Goal: Contribute content: Contribute content

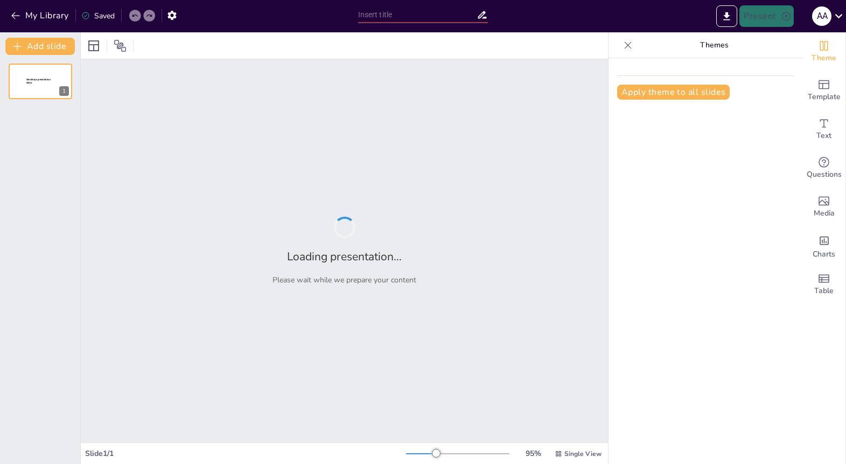
type input "Imported [MEDICAL_DATA] main course.pptx"
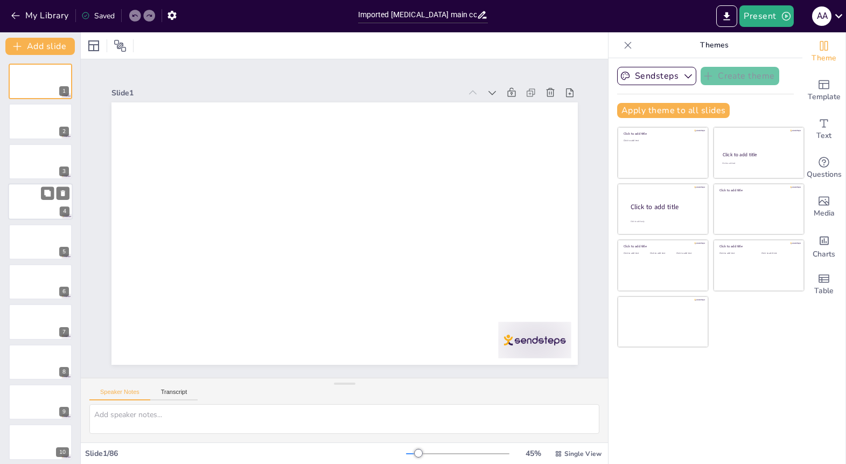
click at [37, 201] on div at bounding box center [40, 201] width 65 height 37
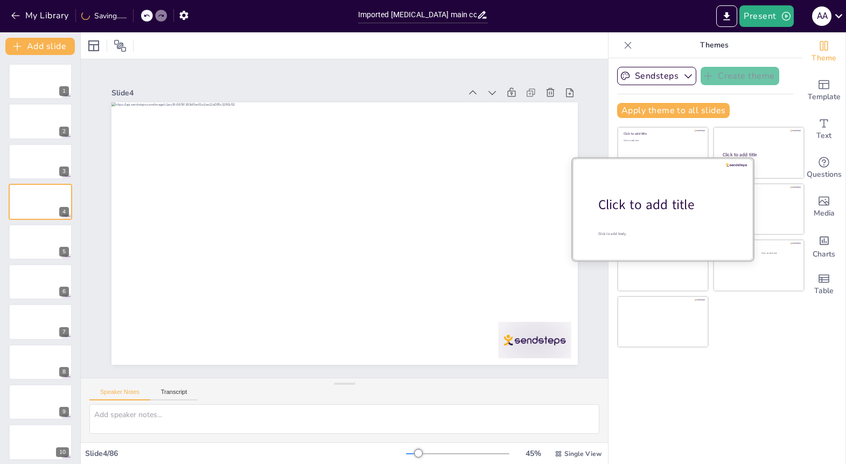
click at [649, 207] on div "Click to add title" at bounding box center [666, 204] width 137 height 18
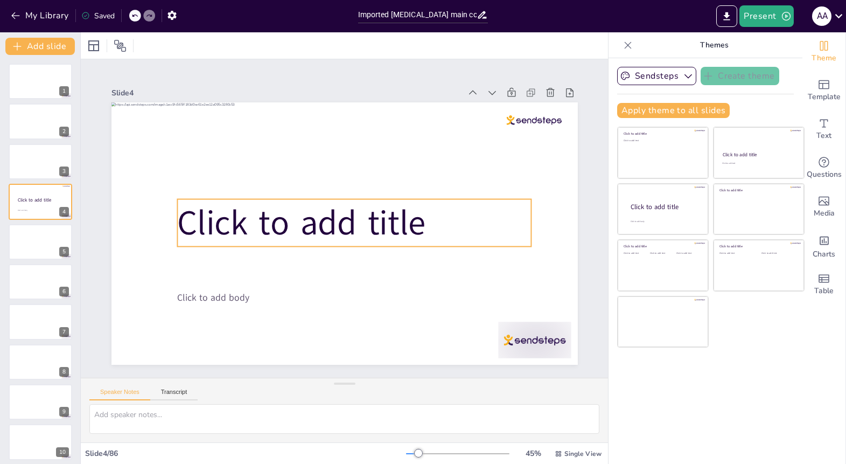
click at [230, 201] on span "Click to add title" at bounding box center [301, 222] width 248 height 47
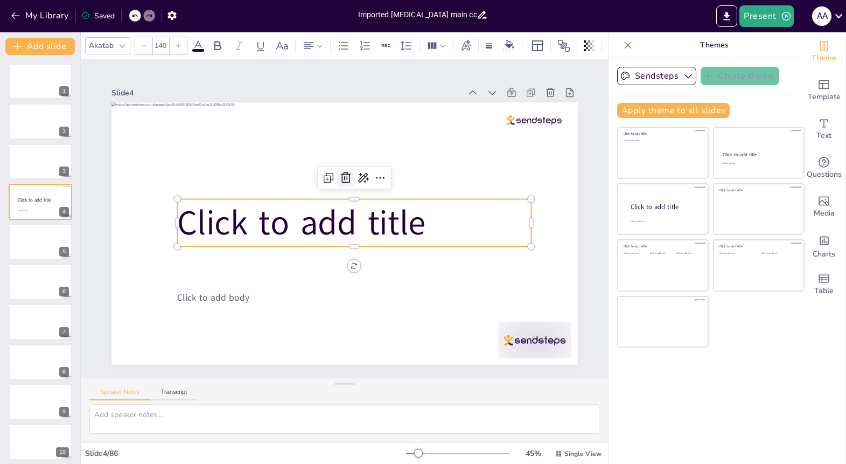
click at [344, 176] on icon at bounding box center [345, 177] width 13 height 13
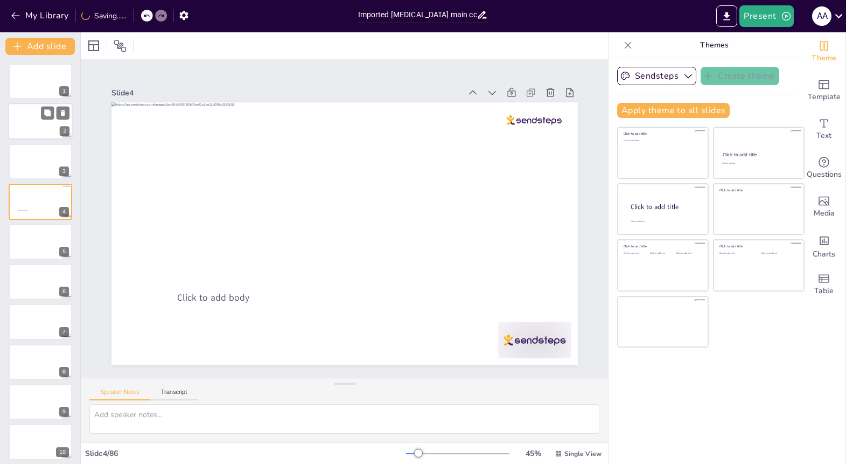
click at [48, 139] on div at bounding box center [40, 121] width 65 height 37
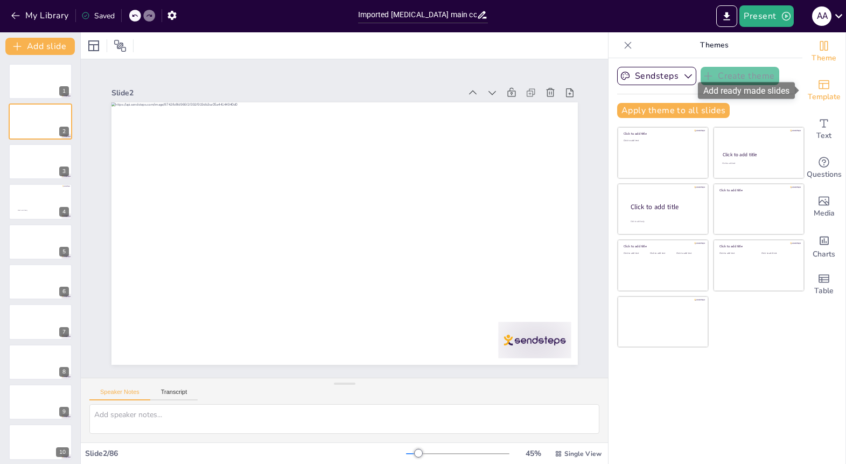
click at [823, 86] on icon "Add ready made slides" at bounding box center [823, 84] width 11 height 9
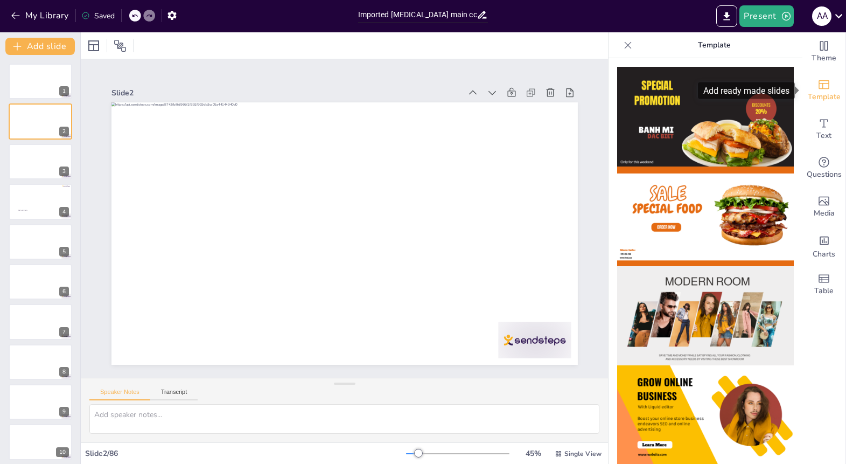
click at [823, 86] on icon "Add ready made slides" at bounding box center [823, 84] width 11 height 9
click at [626, 45] on icon at bounding box center [627, 45] width 11 height 11
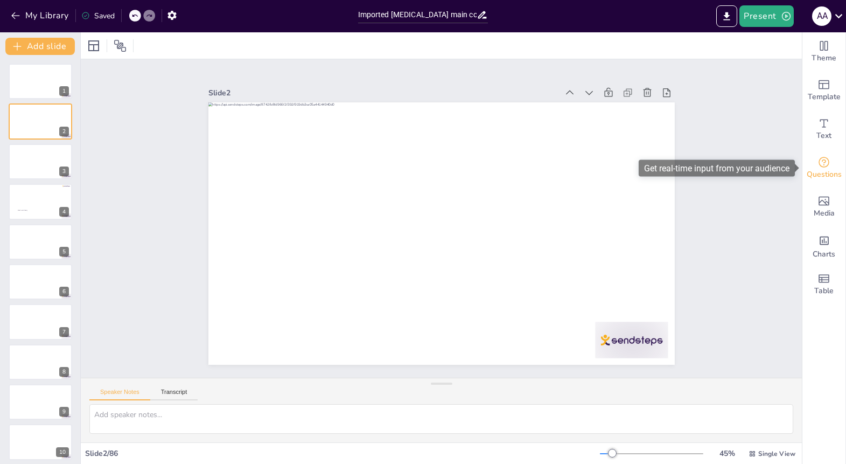
click at [824, 164] on icon "Get real-time input from your audience" at bounding box center [823, 162] width 13 height 13
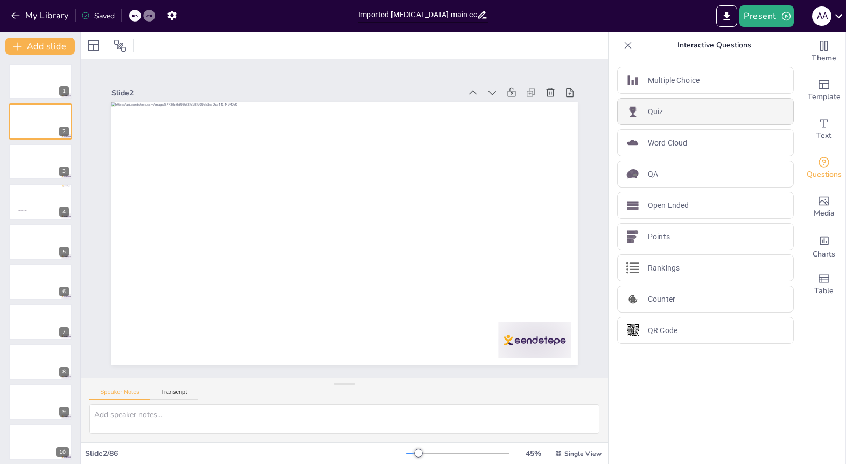
click at [700, 104] on div "Quiz" at bounding box center [705, 111] width 177 height 27
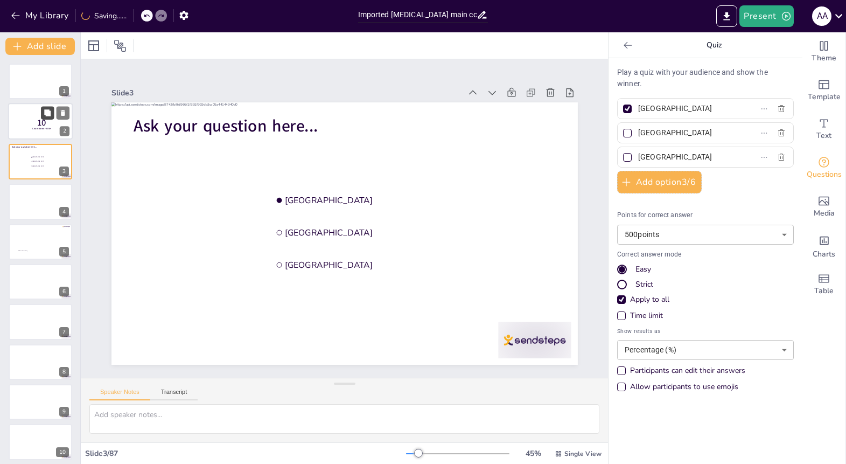
click at [45, 120] on button at bounding box center [47, 113] width 13 height 13
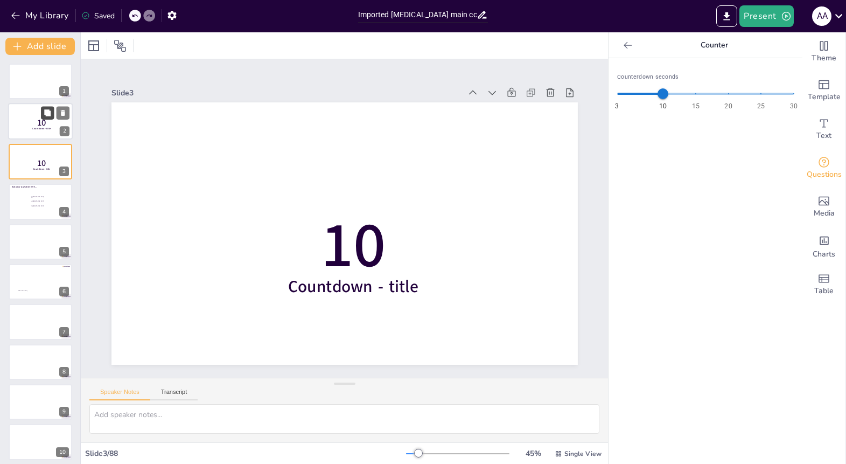
click at [49, 113] on icon at bounding box center [47, 113] width 6 height 6
click at [48, 153] on icon at bounding box center [47, 153] width 6 height 6
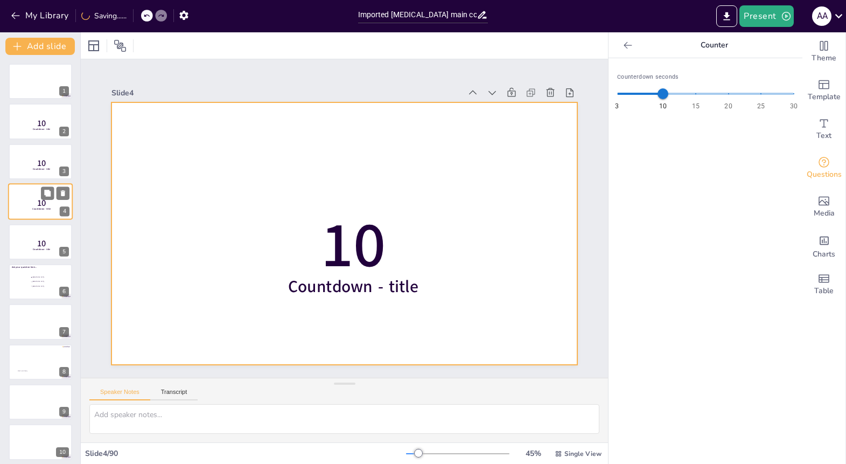
click at [25, 198] on div at bounding box center [40, 201] width 65 height 37
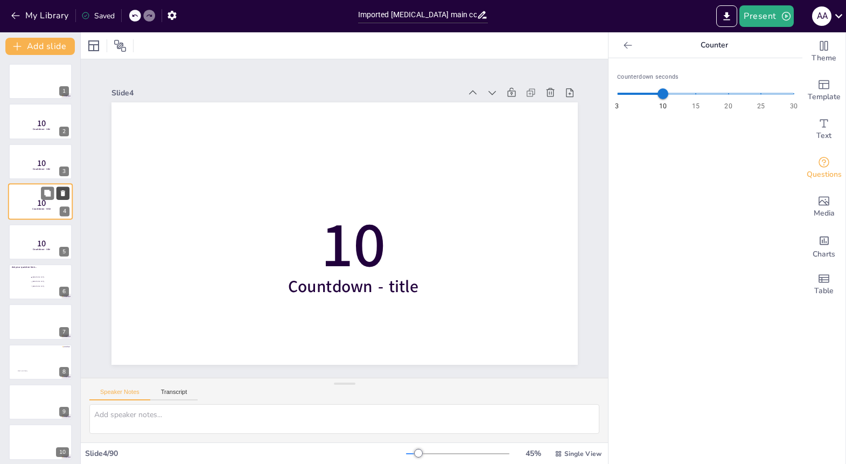
click at [66, 191] on icon at bounding box center [63, 194] width 8 height 8
click at [64, 191] on icon at bounding box center [63, 193] width 4 height 6
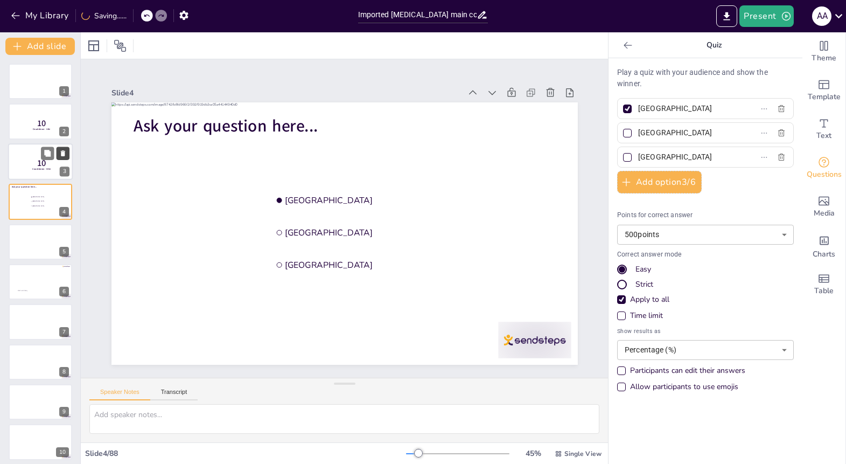
click at [64, 152] on icon at bounding box center [63, 153] width 4 height 6
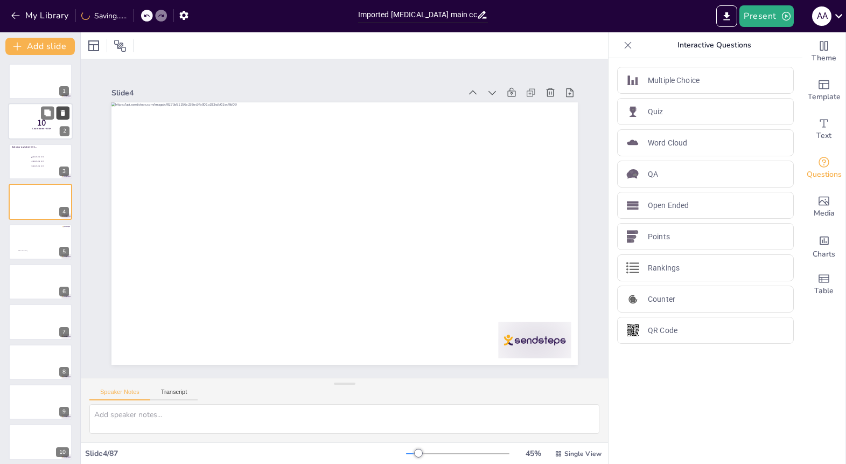
click at [64, 114] on icon at bounding box center [63, 113] width 4 height 6
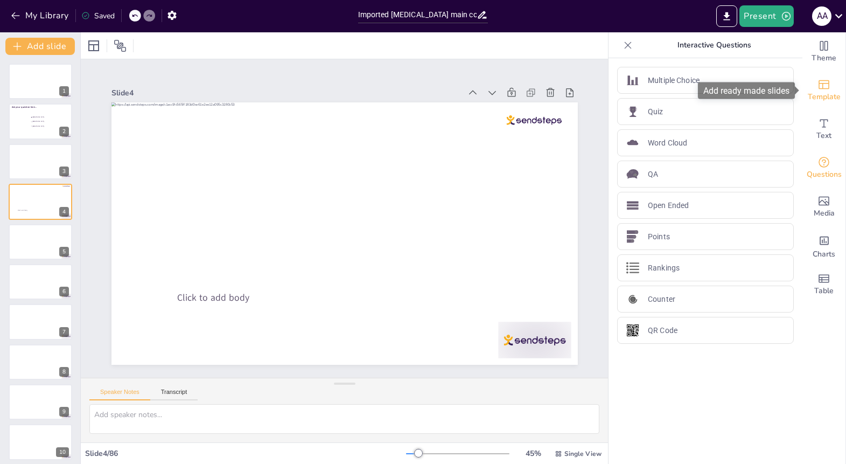
click at [821, 87] on icon "Add ready made slides" at bounding box center [823, 84] width 13 height 13
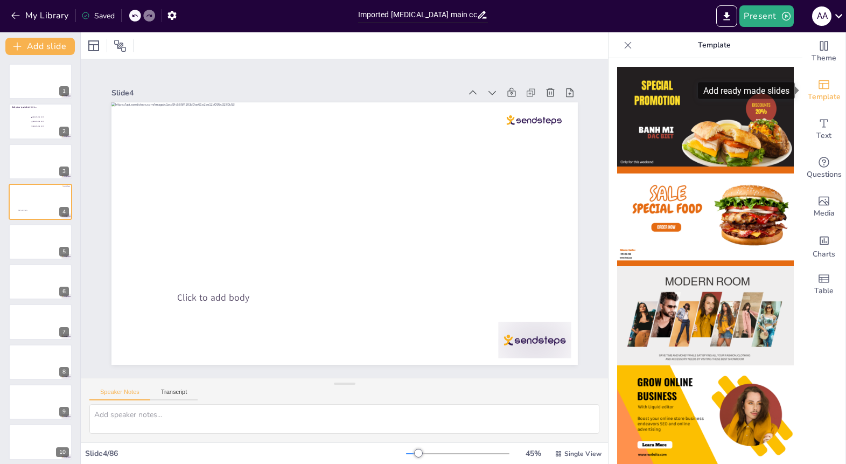
click at [821, 87] on icon "Add ready made slides" at bounding box center [823, 84] width 13 height 13
click at [626, 46] on icon at bounding box center [628, 44] width 7 height 7
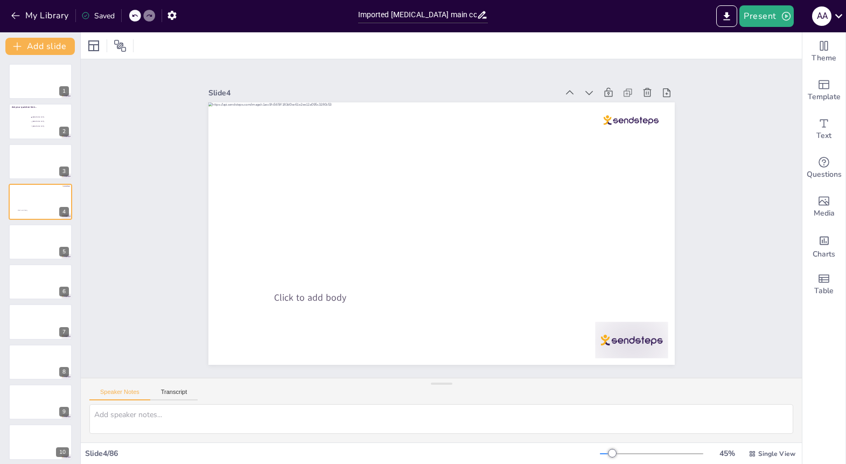
click at [50, 152] on icon at bounding box center [47, 153] width 6 height 6
click at [37, 160] on div at bounding box center [40, 161] width 65 height 37
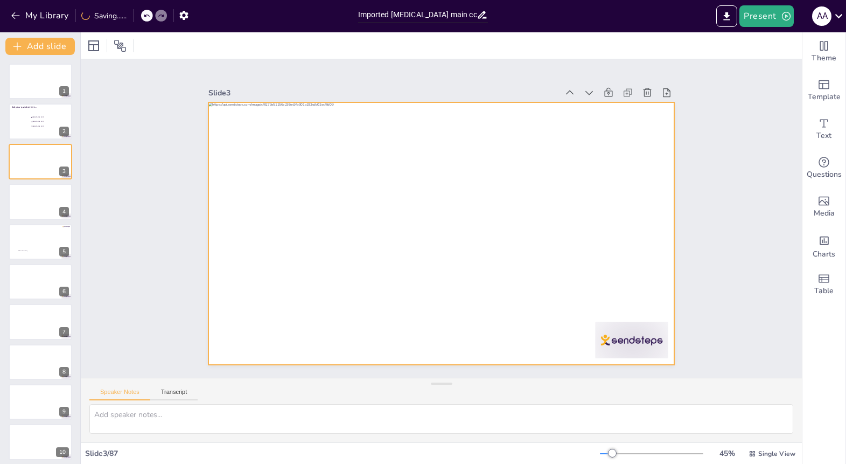
click at [283, 187] on div at bounding box center [439, 234] width 491 height 310
click at [283, 187] on div at bounding box center [441, 233] width 466 height 262
click at [378, 220] on div at bounding box center [439, 234] width 491 height 310
click at [378, 220] on div at bounding box center [441, 233] width 466 height 262
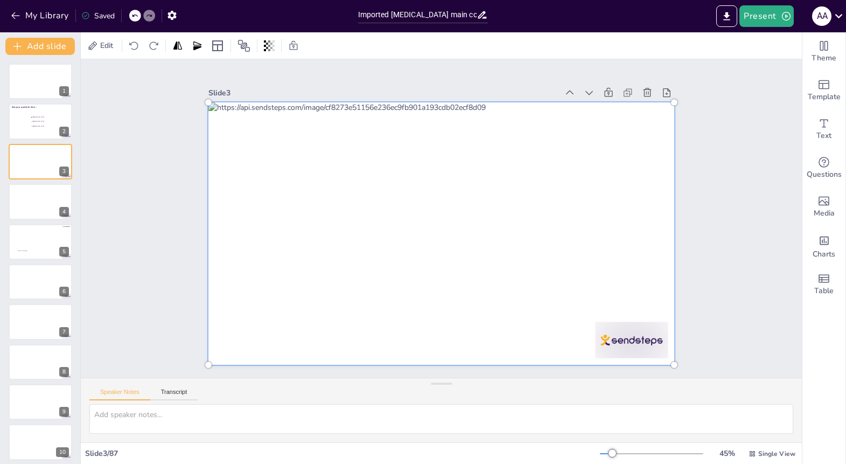
click at [409, 215] on div at bounding box center [441, 233] width 479 height 275
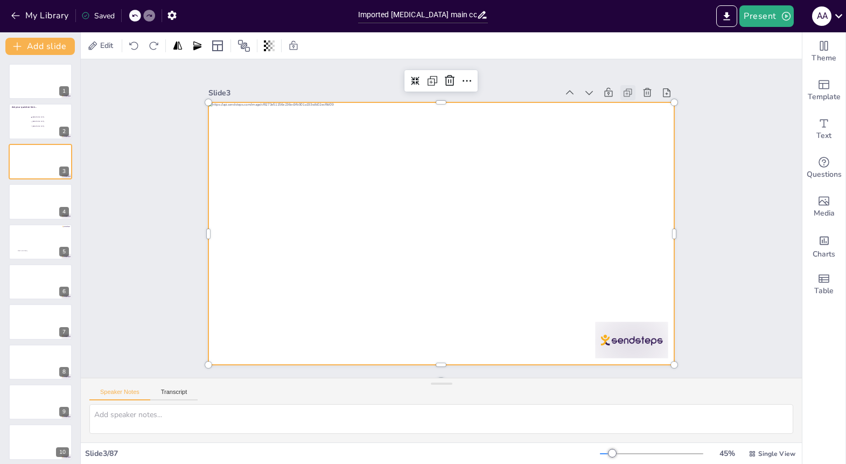
click at [634, 107] on icon at bounding box center [640, 113] width 12 height 12
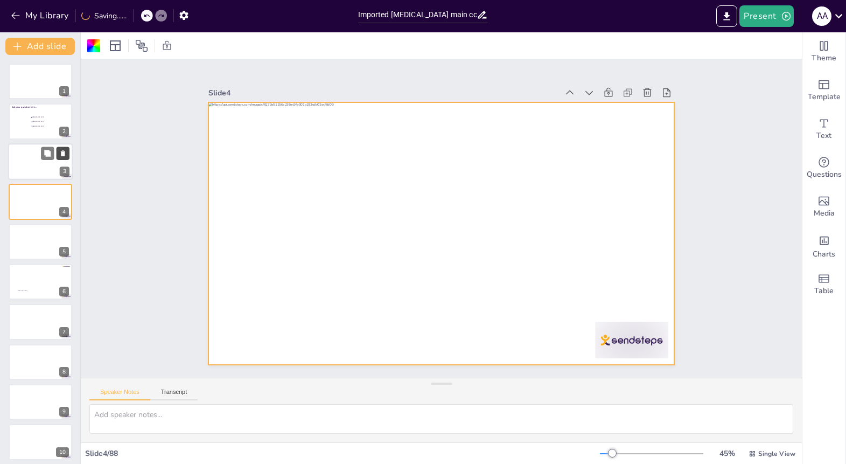
click at [64, 152] on icon at bounding box center [63, 153] width 4 height 6
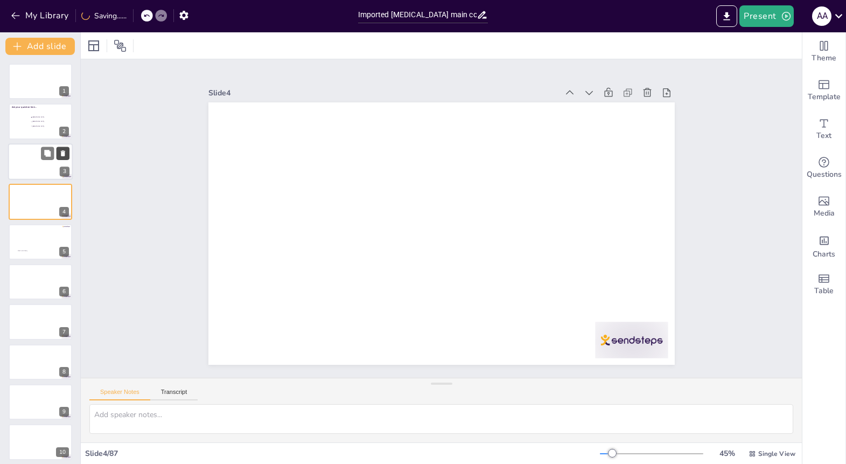
click at [64, 152] on icon at bounding box center [63, 153] width 4 height 6
click at [97, 47] on icon at bounding box center [93, 45] width 13 height 13
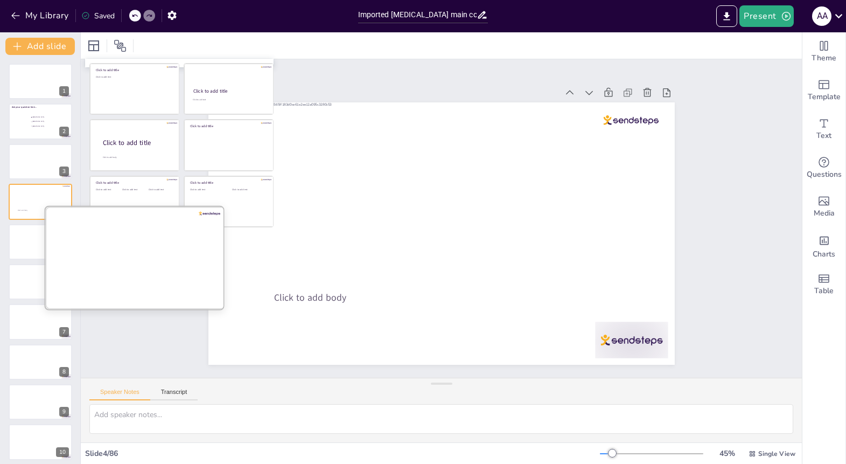
click at [120, 265] on div at bounding box center [136, 258] width 181 height 102
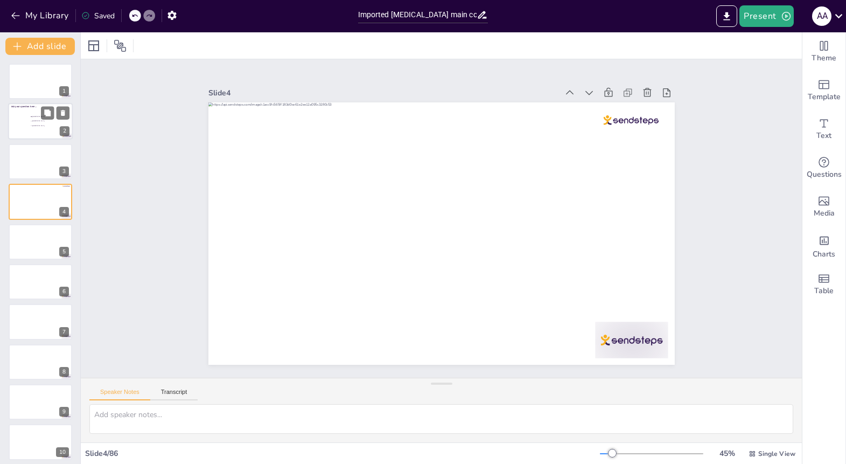
click at [40, 122] on span "Rotterdam" at bounding box center [47, 122] width 30 height 2
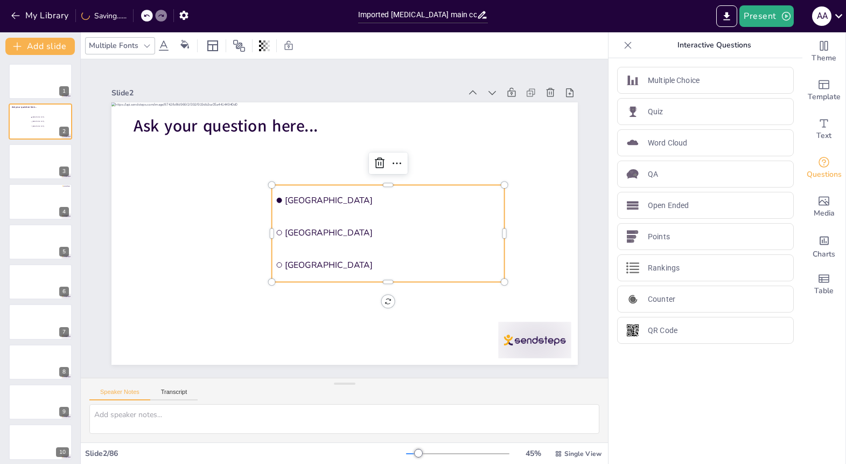
click at [426, 260] on li "The Hague" at bounding box center [382, 269] width 235 height 54
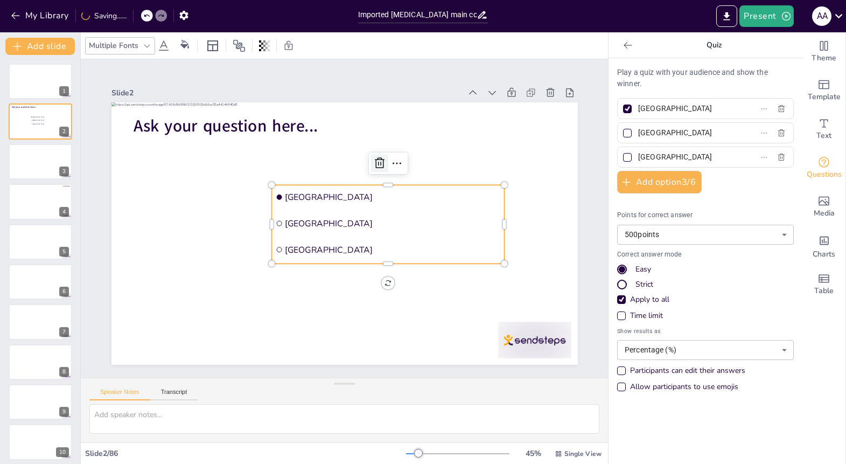
click at [378, 160] on icon at bounding box center [385, 167] width 14 height 14
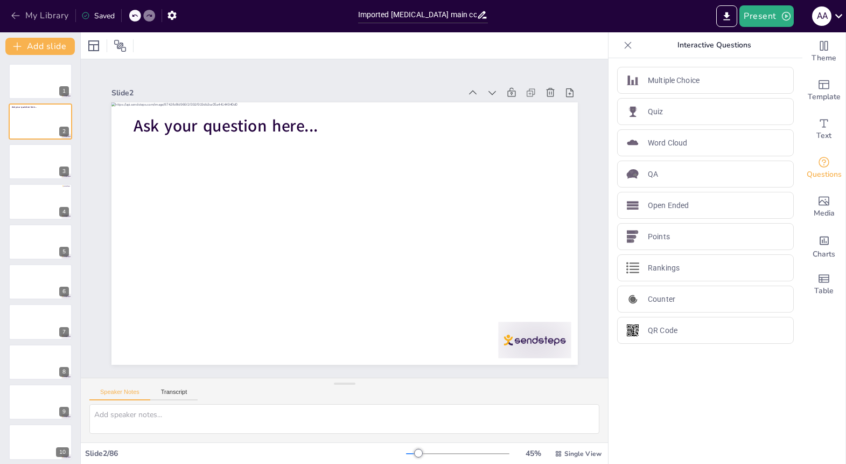
click at [17, 12] on icon "button" at bounding box center [15, 15] width 11 height 11
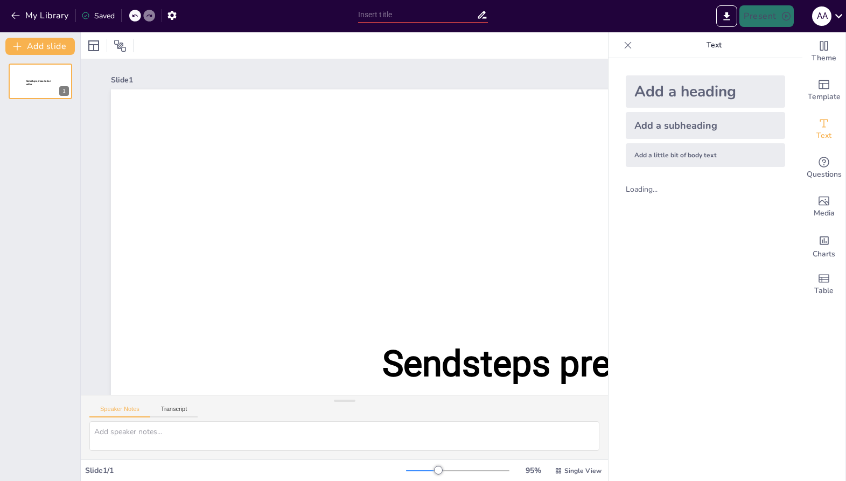
click at [722, 233] on div "Add a heading Add a subheading Add a little bit of body text Loading..." at bounding box center [705, 269] width 194 height 423
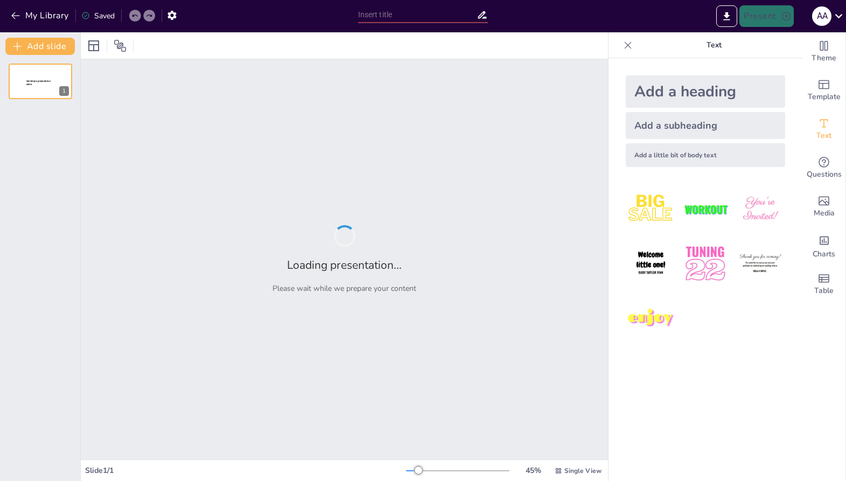
type input "New Sendsteps"
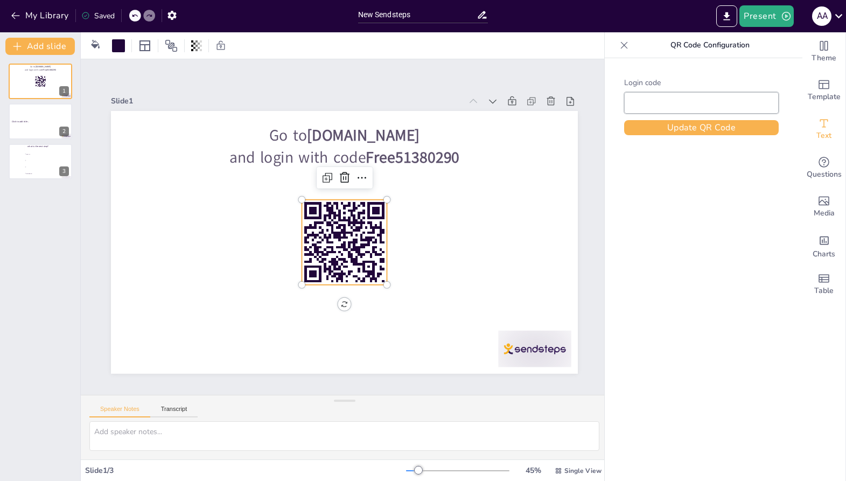
type input "Free51380290"
click at [358, 237] on rect at bounding box center [334, 216] width 120 height 120
click at [13, 17] on icon "button" at bounding box center [15, 15] width 8 height 7
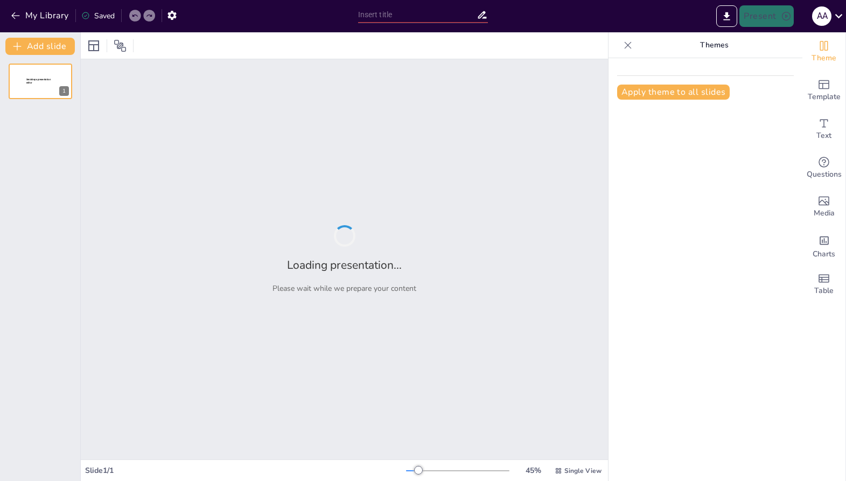
type input "Imported Lung cancer main course.pptx"
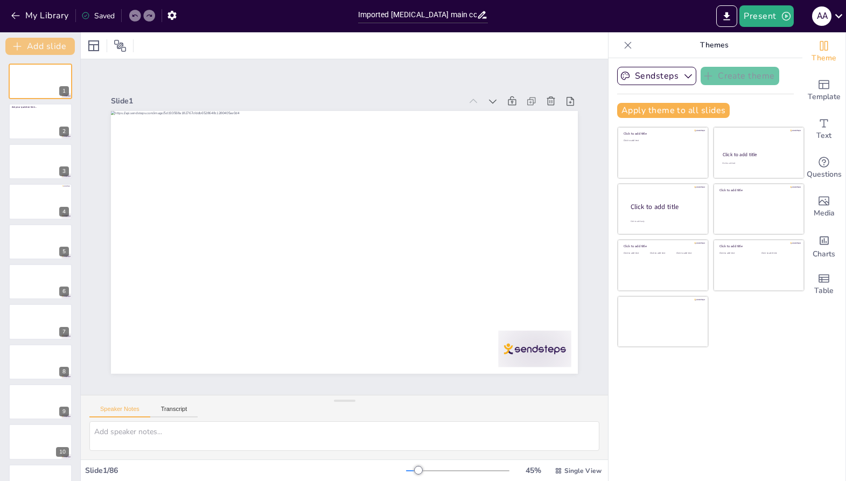
click at [18, 45] on icon "button" at bounding box center [17, 46] width 11 height 11
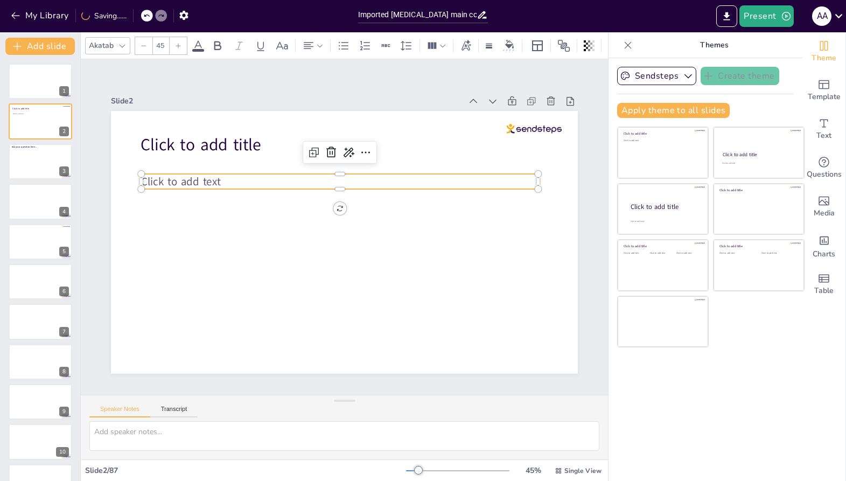
click at [219, 116] on span "Click to add text" at bounding box center [253, 84] width 69 height 64
click at [360, 353] on span "Click to add text" at bounding box center [386, 391] width 53 height 76
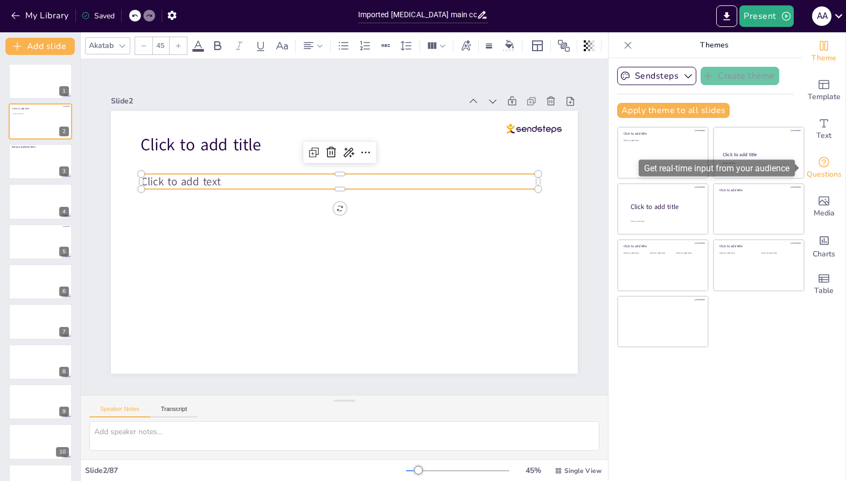
click at [823, 172] on span "Questions" at bounding box center [824, 175] width 35 height 12
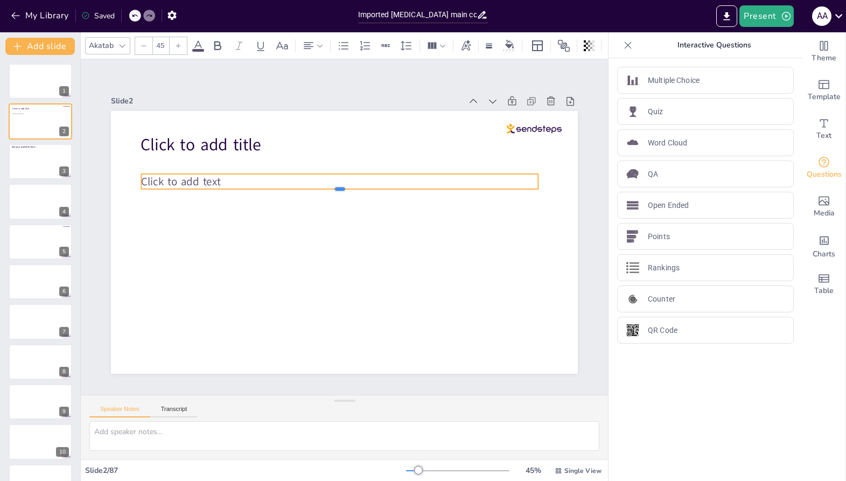
click at [402, 189] on div at bounding box center [377, 219] width 50 height 396
click at [649, 84] on p "Multiple Choice" at bounding box center [674, 80] width 52 height 11
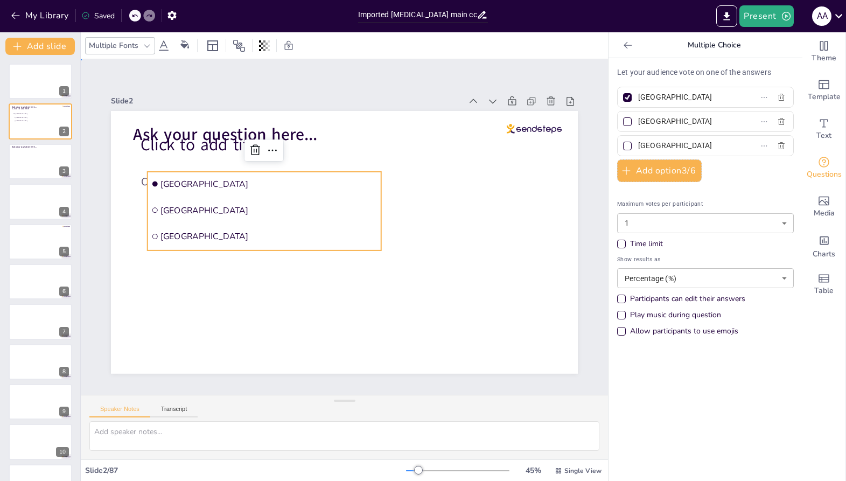
click at [526, 76] on div "Slide 1 Slide 2 Click to add title Click to add text Ask your question here... …" at bounding box center [344, 226] width 559 height 389
click at [300, 220] on li "Rotterdam" at bounding box center [414, 267] width 229 height 95
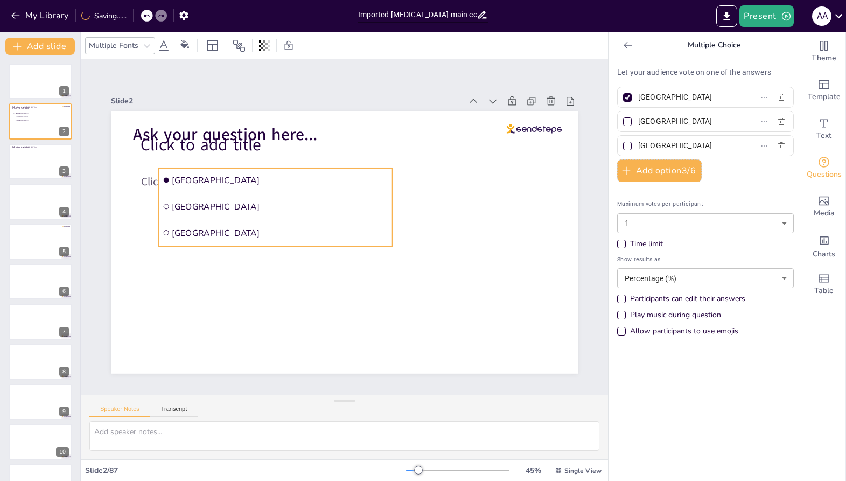
drag, startPoint x: 159, startPoint y: 212, endPoint x: 170, endPoint y: 206, distance: 12.8
click at [175, 206] on li "Rotterdam" at bounding box center [276, 250] width 203 height 157
click at [274, 247] on div at bounding box center [300, 169] width 81 height 225
click at [183, 56] on icon at bounding box center [178, 51] width 10 height 10
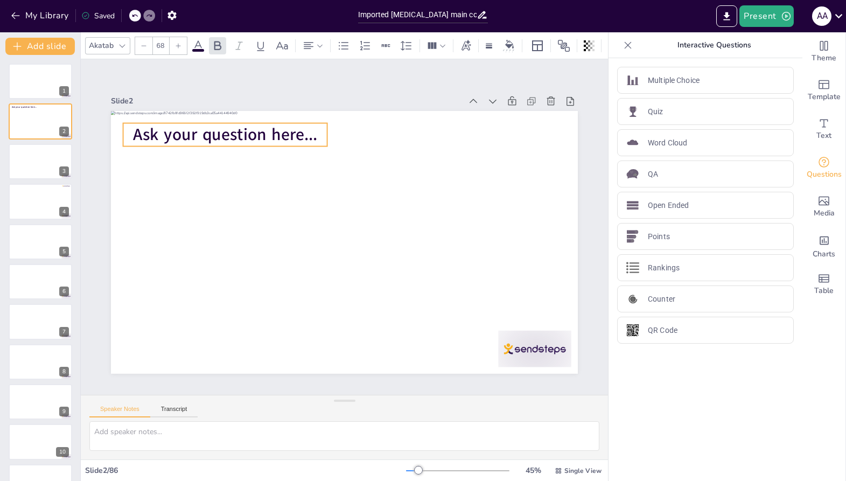
click at [395, 239] on span "Ask your question here..." at bounding box center [486, 278] width 182 height 79
click at [497, 413] on icon at bounding box center [491, 419] width 12 height 12
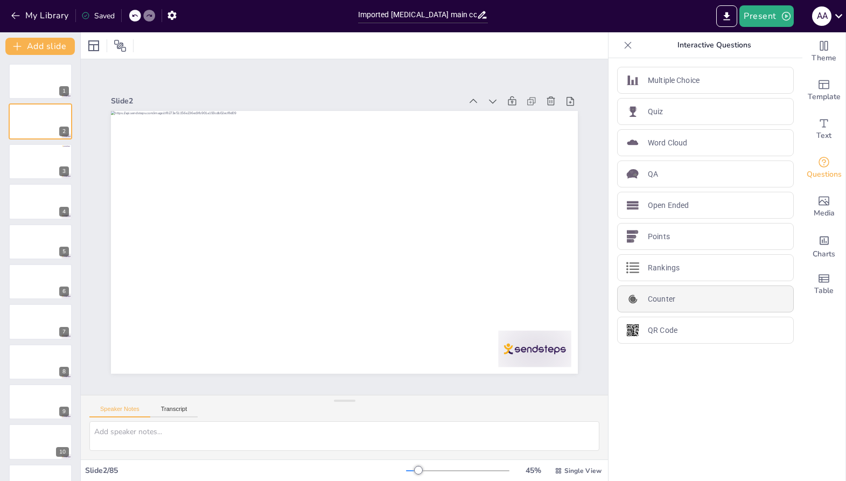
click at [648, 298] on p "Counter" at bounding box center [661, 298] width 27 height 11
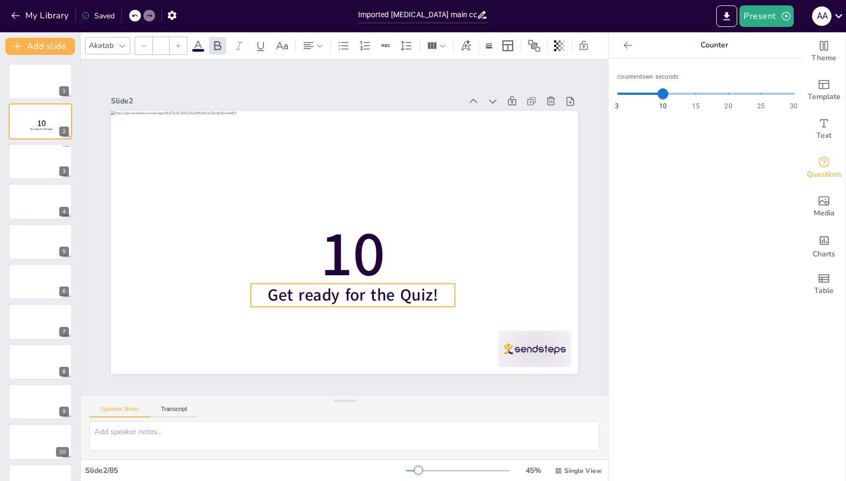
type input "68"
click at [349, 264] on icon at bounding box center [358, 260] width 18 height 18
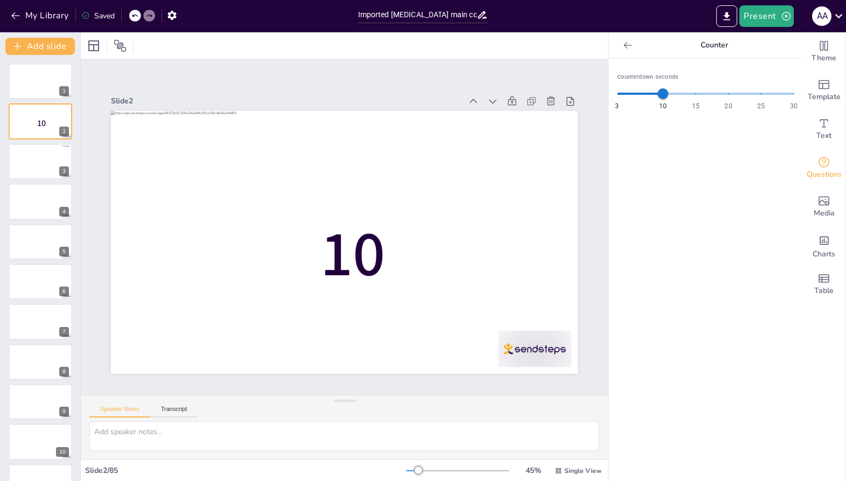
click at [135, 17] on icon at bounding box center [134, 15] width 6 height 6
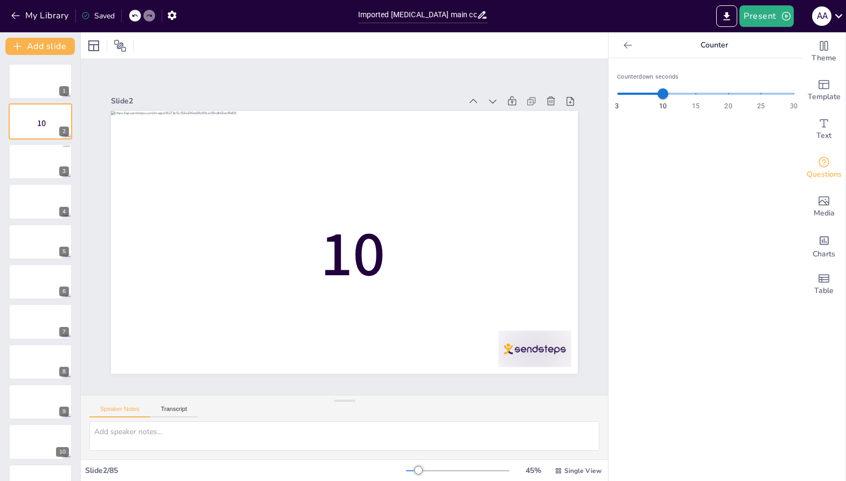
click at [135, 17] on icon at bounding box center [134, 15] width 6 height 6
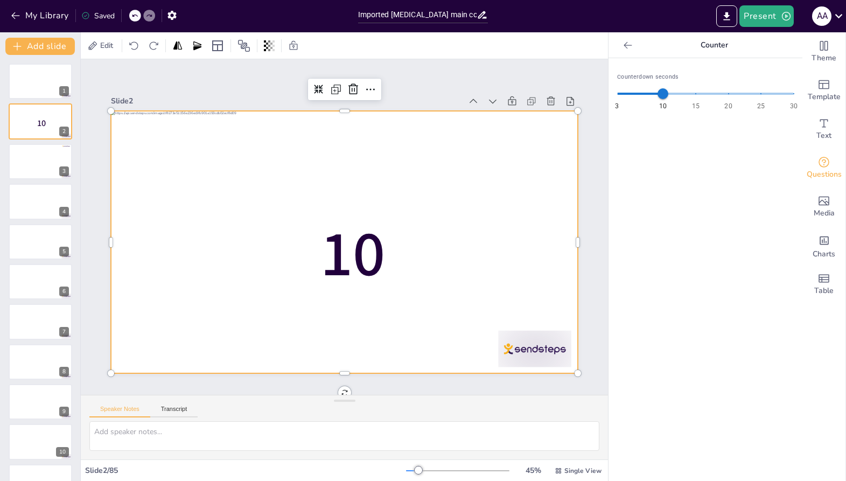
click at [419, 172] on div at bounding box center [346, 242] width 492 height 310
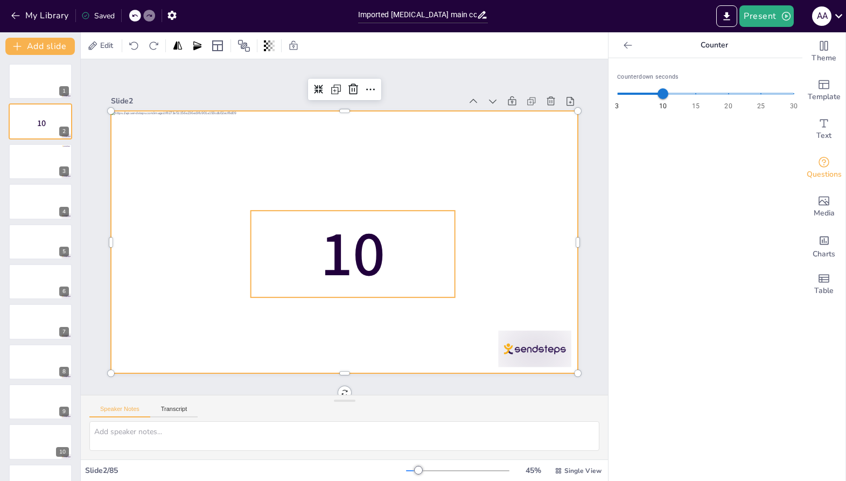
click at [374, 251] on span "10" at bounding box center [372, 233] width 106 height 99
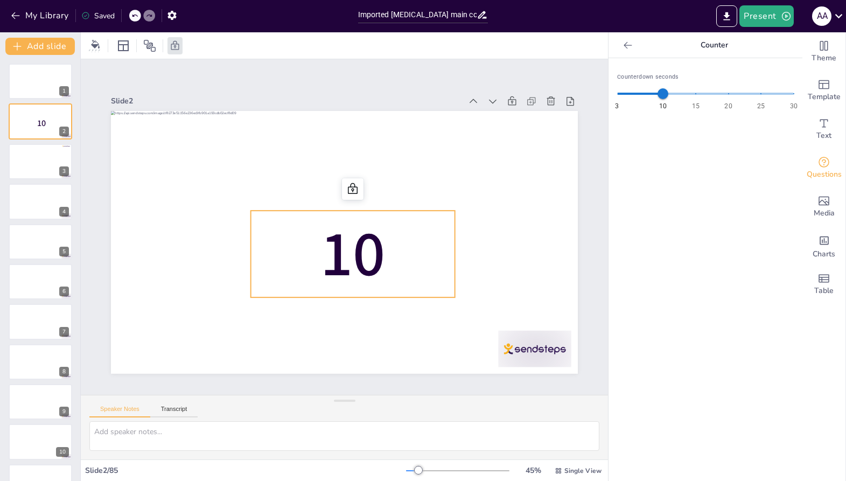
click at [383, 296] on p "10" at bounding box center [320, 241] width 128 height 218
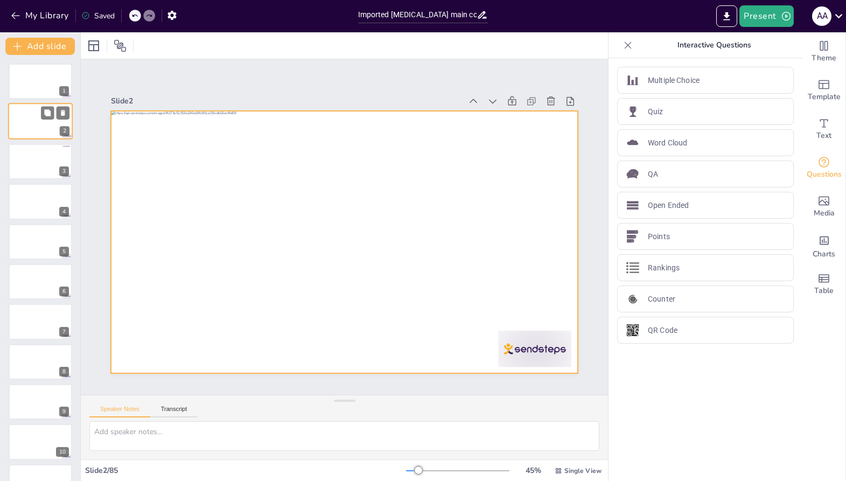
click at [46, 128] on div at bounding box center [40, 121] width 65 height 37
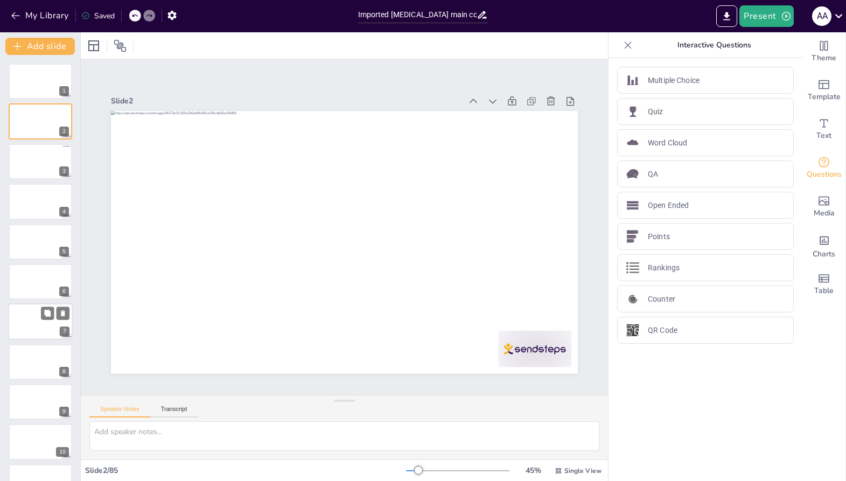
scroll to position [9, 0]
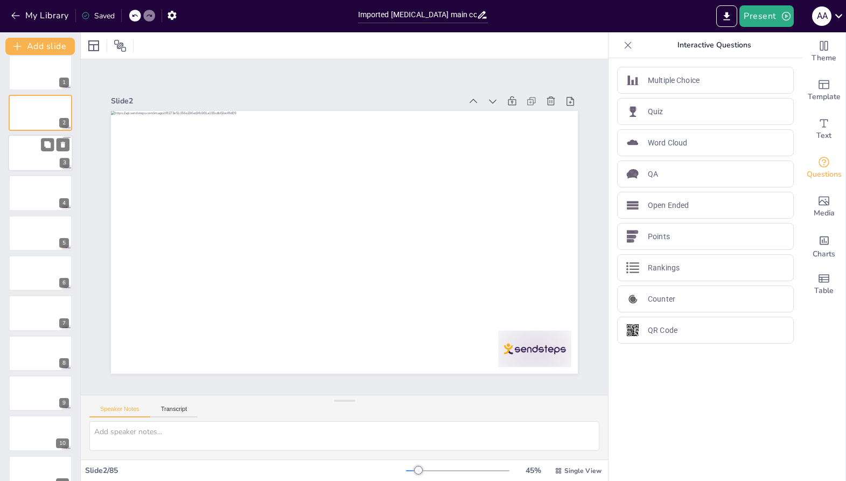
click at [44, 160] on div at bounding box center [40, 153] width 65 height 37
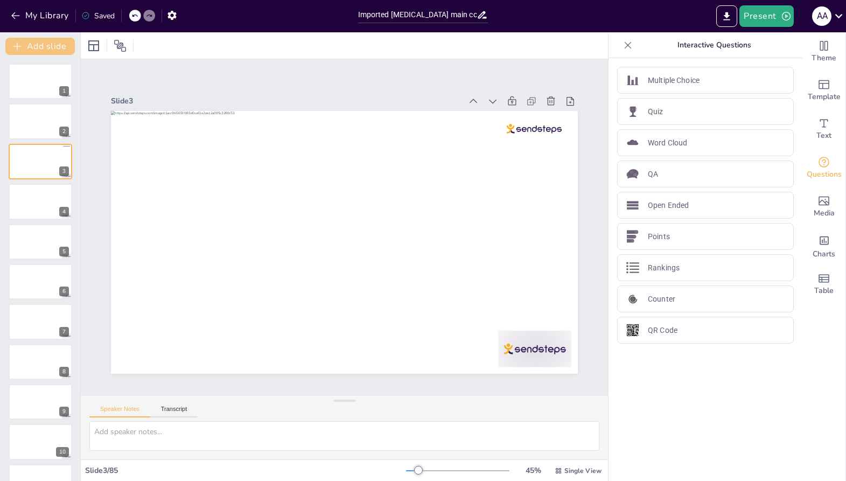
click at [44, 43] on button "Add slide" at bounding box center [39, 46] width 69 height 17
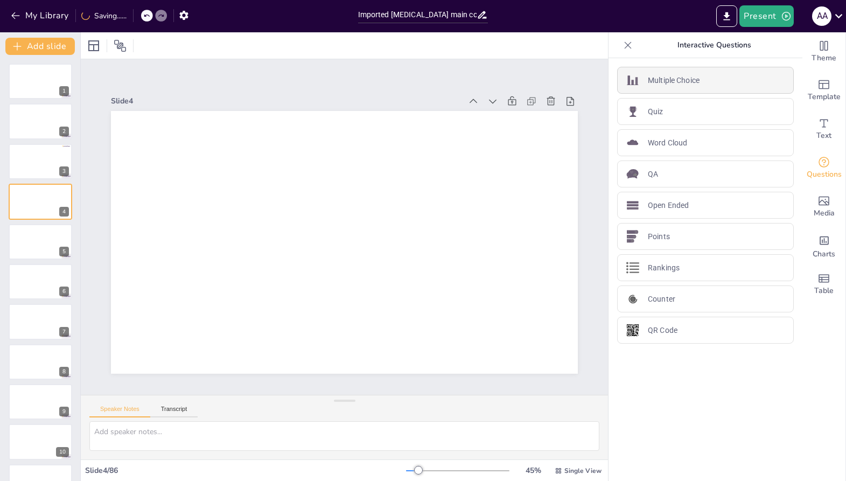
click at [660, 85] on p "Multiple Choice" at bounding box center [674, 80] width 52 height 11
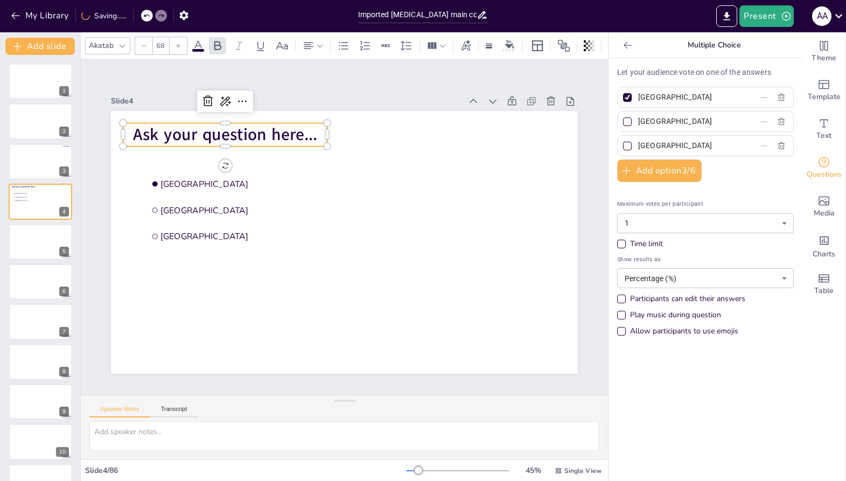
click at [429, 136] on span "Ask your question here..." at bounding box center [459, 129] width 60 height 185
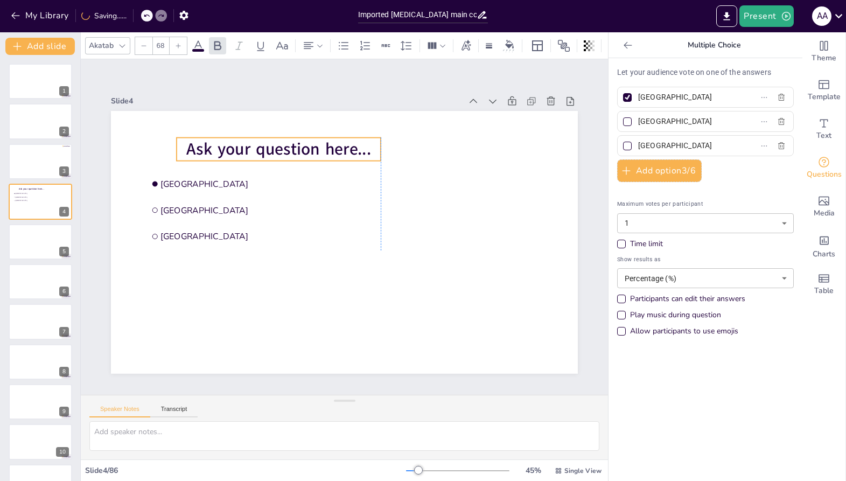
drag, startPoint x: 309, startPoint y: 137, endPoint x: 362, endPoint y: 151, distance: 54.7
click at [327, 151] on span "Ask your question here..." at bounding box center [245, 202] width 163 height 127
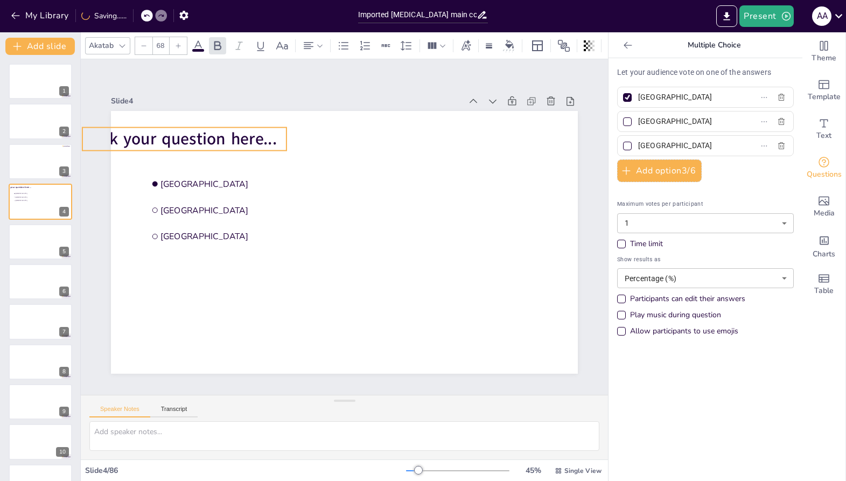
drag, startPoint x: 370, startPoint y: 151, endPoint x: 276, endPoint y: 141, distance: 94.8
click at [276, 141] on span "Ask your question here..." at bounding box center [184, 139] width 184 height 23
drag, startPoint x: 277, startPoint y: 140, endPoint x: 305, endPoint y: 141, distance: 28.0
click at [418, 141] on p "Ask your question here..." at bounding box center [501, 205] width 167 height 154
click at [287, 274] on span "Ask your question here..." at bounding box center [270, 367] width 42 height 186
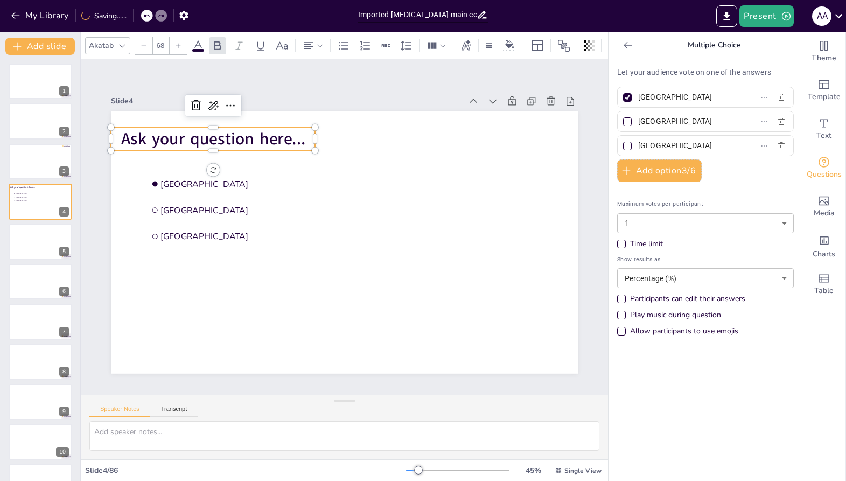
click at [268, 170] on span "Ask your question here..." at bounding box center [186, 233] width 163 height 127
click at [324, 142] on span "Ask your question here..." at bounding box center [372, 71] width 96 height 178
click at [212, 104] on icon at bounding box center [213, 106] width 11 height 10
click at [198, 138] on span "Ask your question here..." at bounding box center [213, 139] width 184 height 23
click at [201, 47] on icon at bounding box center [198, 45] width 10 height 10
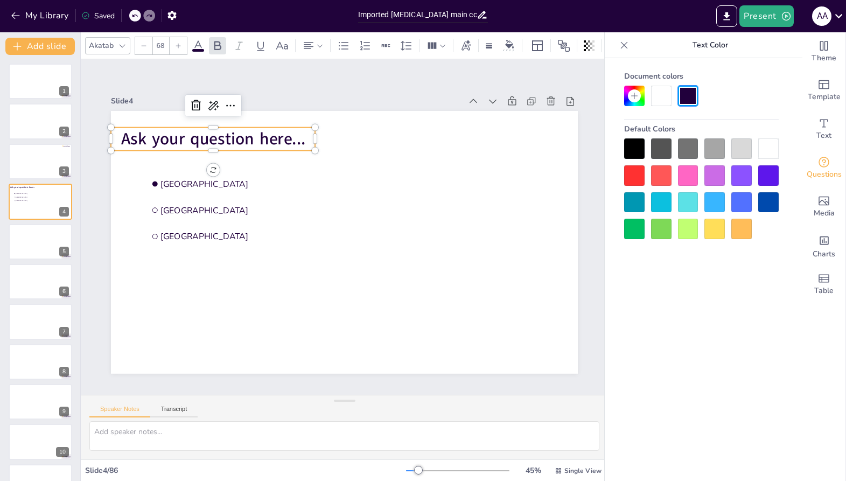
click at [201, 47] on icon at bounding box center [198, 45] width 10 height 10
click at [373, 139] on span "Ask your question here..." at bounding box center [403, 80] width 60 height 185
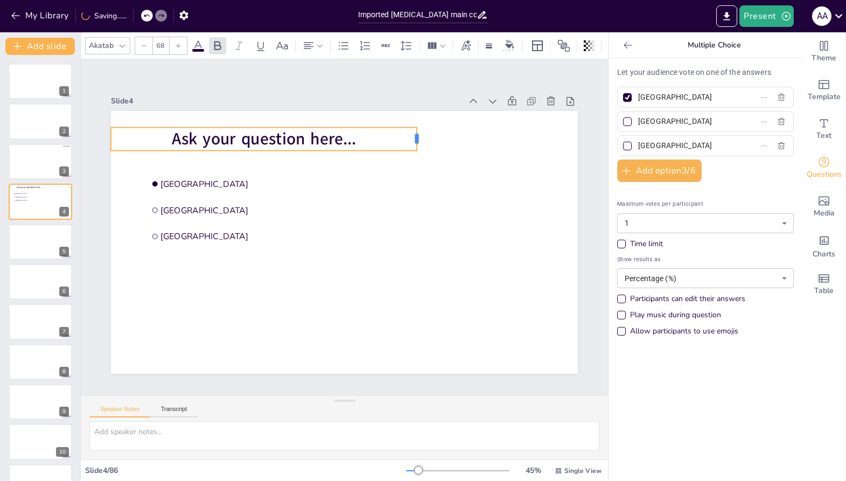
drag, startPoint x: 317, startPoint y: 138, endPoint x: 417, endPoint y: 145, distance: 100.9
click at [264, 295] on div at bounding box center [258, 307] width 11 height 24
click at [419, 139] on span "Ask your question here..." at bounding box center [440, 156] width 42 height 186
click at [286, 138] on span "Ask your question here..." at bounding box center [356, 108] width 140 height 152
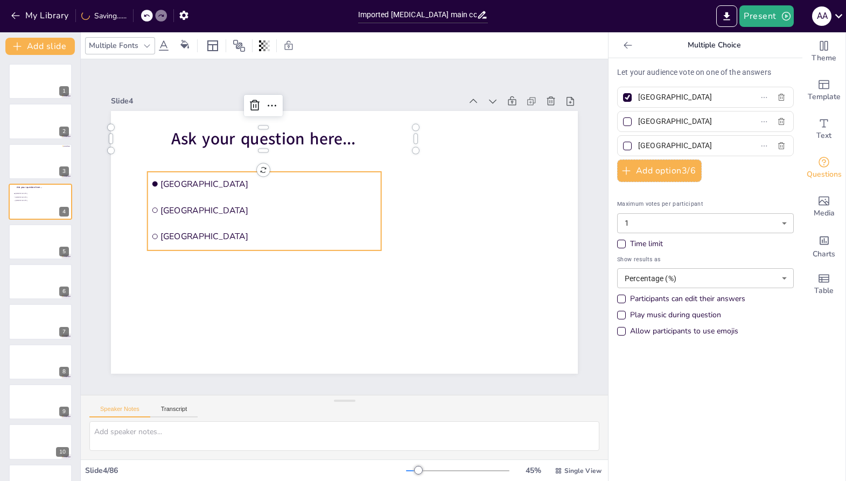
click at [285, 181] on span "Amsterdam" at bounding box center [344, 139] width 118 height 193
click at [302, 257] on span "Amsterdam" at bounding box center [409, 285] width 214 height 56
click at [221, 171] on div at bounding box center [265, 167] width 234 height 9
click at [338, 335] on icon at bounding box center [347, 344] width 18 height 18
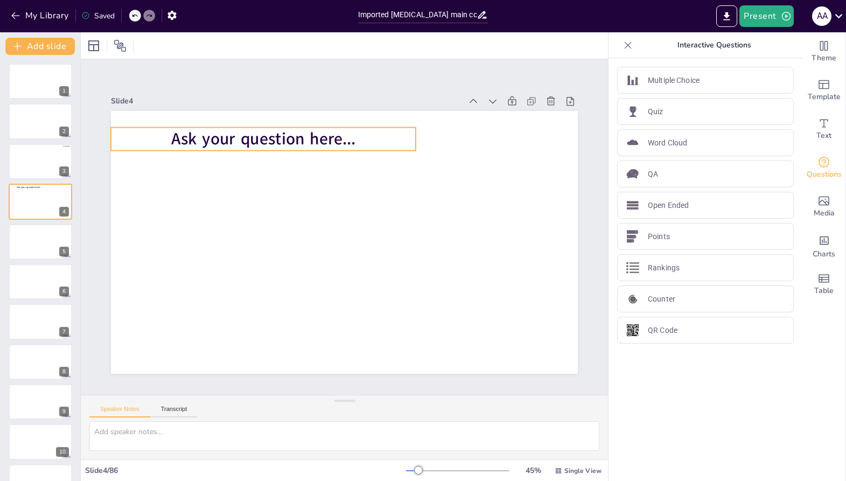
click at [383, 138] on span "Ask your question here..." at bounding box center [413, 129] width 60 height 185
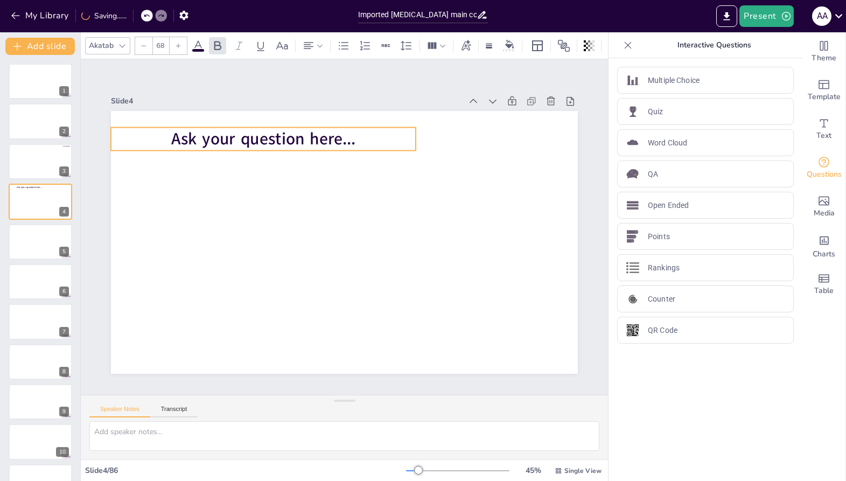
click at [265, 165] on div "Ask your question here... 0 °" at bounding box center [344, 242] width 467 height 263
click at [405, 349] on icon at bounding box center [412, 356] width 14 height 14
click at [452, 216] on div at bounding box center [463, 227] width 23 height 22
click at [419, 139] on span "Ask your question here..." at bounding box center [440, 158] width 42 height 186
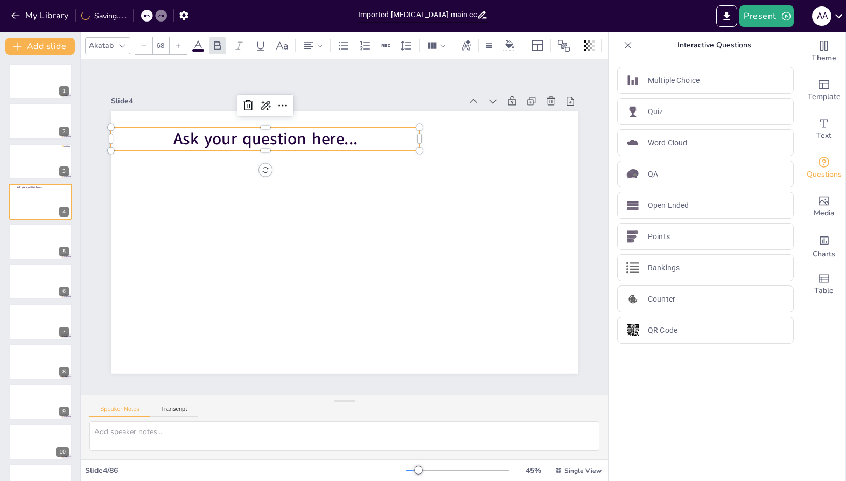
click at [354, 139] on span "Ask your question here..." at bounding box center [380, 114] width 111 height 171
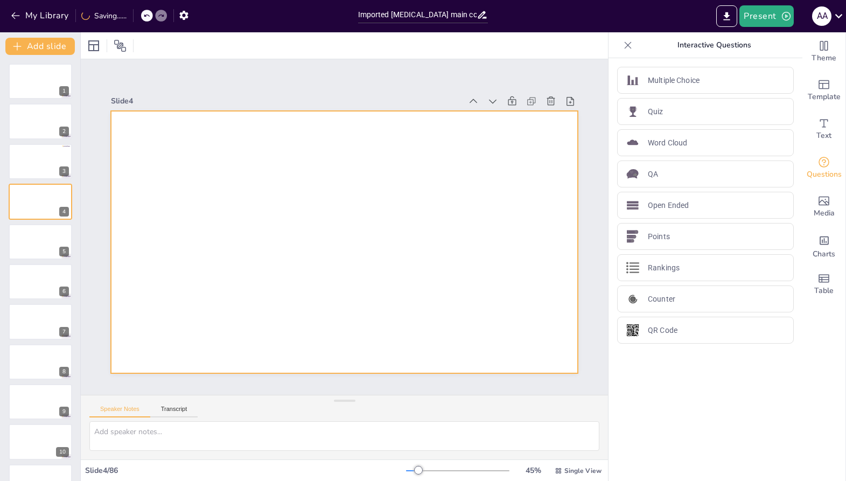
click at [323, 137] on div at bounding box center [344, 242] width 467 height 263
click at [324, 139] on div at bounding box center [335, 239] width 532 height 487
click at [675, 85] on p "Multiple Choice" at bounding box center [674, 80] width 52 height 11
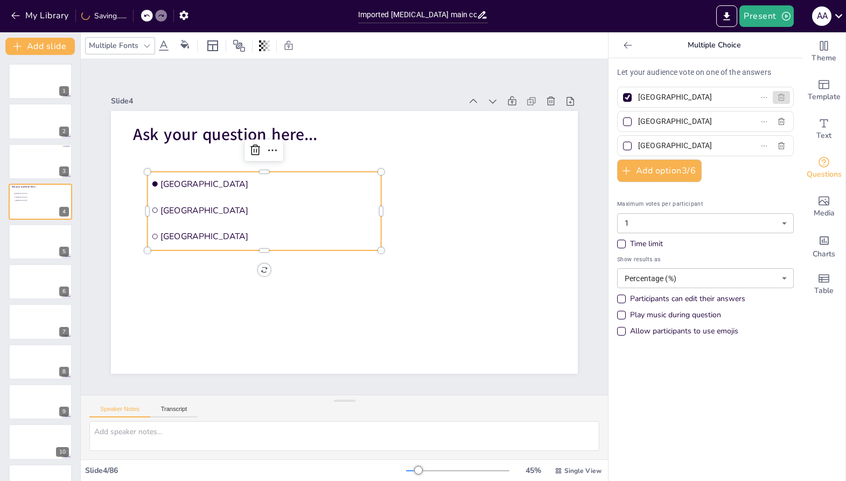
click at [785, 98] on icon "button" at bounding box center [781, 97] width 9 height 9
type input "Rotterdam"
type input "The Hague"
checkbox input "false"
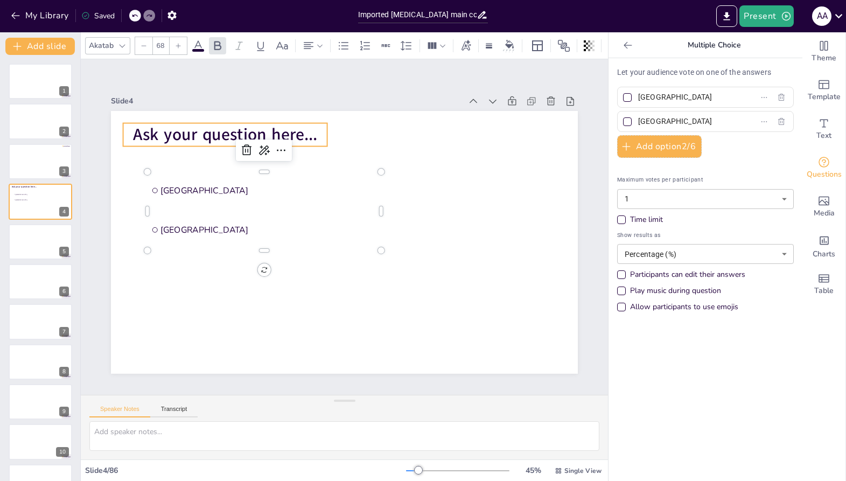
click at [428, 131] on span "Ask your question here..." at bounding box center [484, 170] width 112 height 171
click at [310, 138] on span "Ask your question here..." at bounding box center [236, 123] width 186 height 42
click at [688, 142] on button "Add option 2 / 6" at bounding box center [659, 146] width 85 height 23
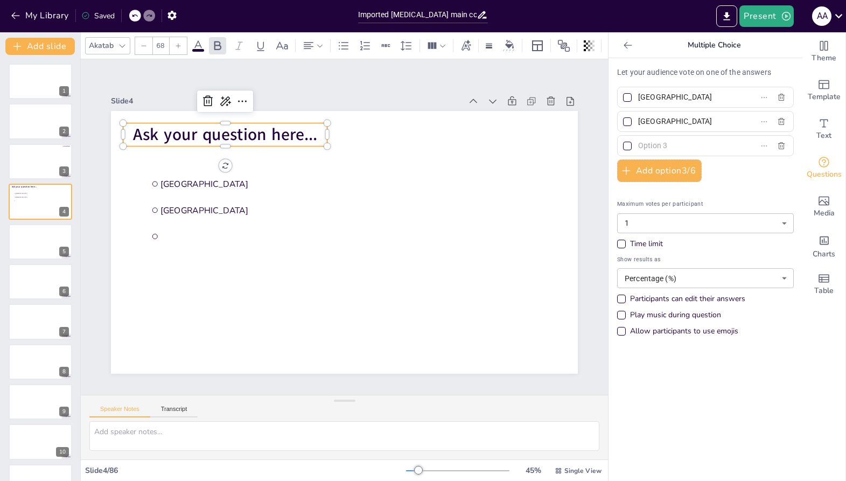
drag, startPoint x: 680, startPoint y: 123, endPoint x: 631, endPoint y: 124, distance: 48.5
click at [631, 124] on label "The Hague" at bounding box center [688, 122] width 135 height 16
click at [638, 124] on input "The Hague" at bounding box center [688, 122] width 100 height 16
drag, startPoint x: 676, startPoint y: 95, endPoint x: 632, endPoint y: 98, distance: 44.2
click at [632, 98] on label "Rotterdam" at bounding box center [688, 97] width 135 height 16
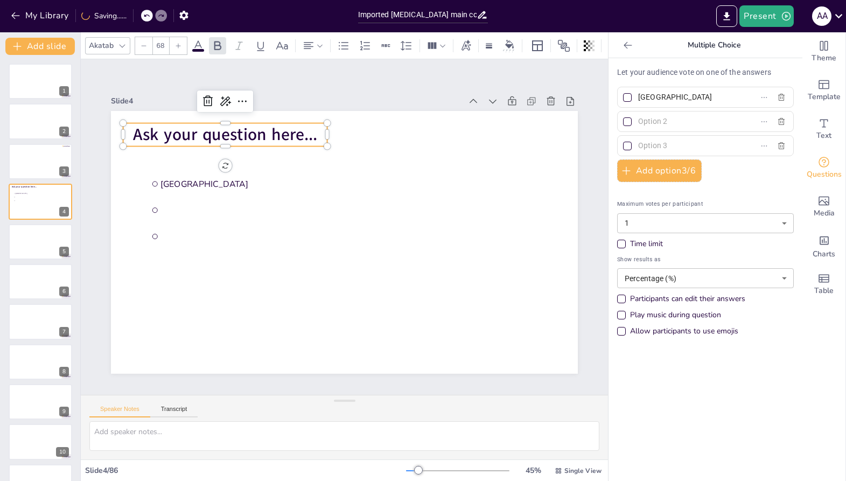
click at [638, 98] on input "Rotterdam" at bounding box center [688, 97] width 100 height 16
click at [313, 134] on span "Ask your question here..." at bounding box center [225, 134] width 184 height 23
click at [653, 74] on p "Let your audience vote on one of the answers" at bounding box center [705, 72] width 177 height 11
click at [660, 74] on p "Let your audience vote on one of the answers" at bounding box center [705, 72] width 177 height 11
click at [628, 46] on icon at bounding box center [627, 45] width 11 height 11
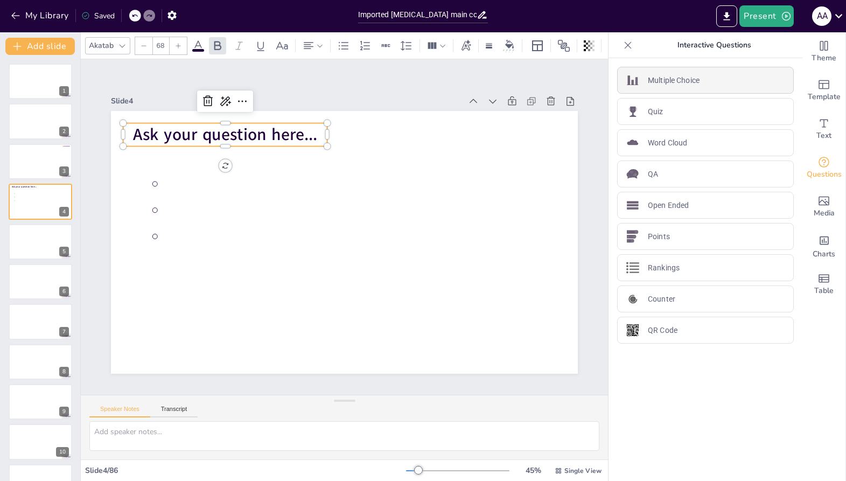
click at [660, 80] on p "Multiple Choice" at bounding box center [674, 80] width 52 height 11
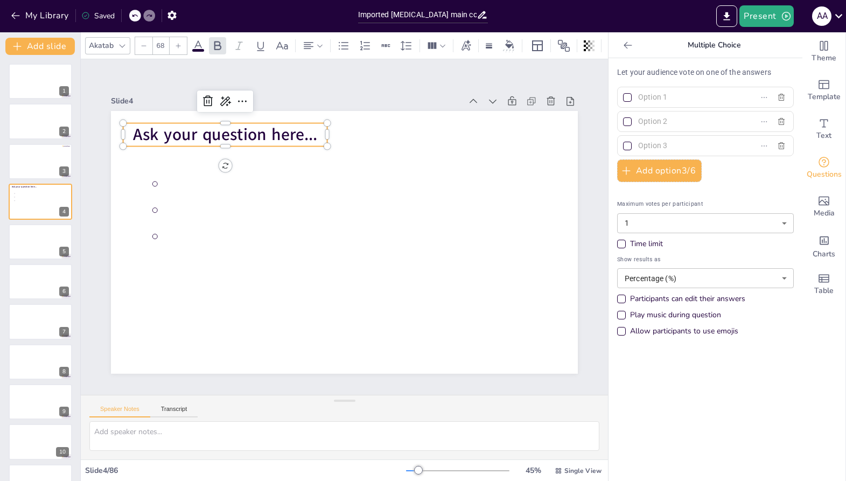
click at [660, 68] on p "Let your audience vote on one of the answers" at bounding box center [705, 72] width 177 height 11
click at [320, 138] on p "Ask your question here..." at bounding box center [225, 134] width 204 height 23
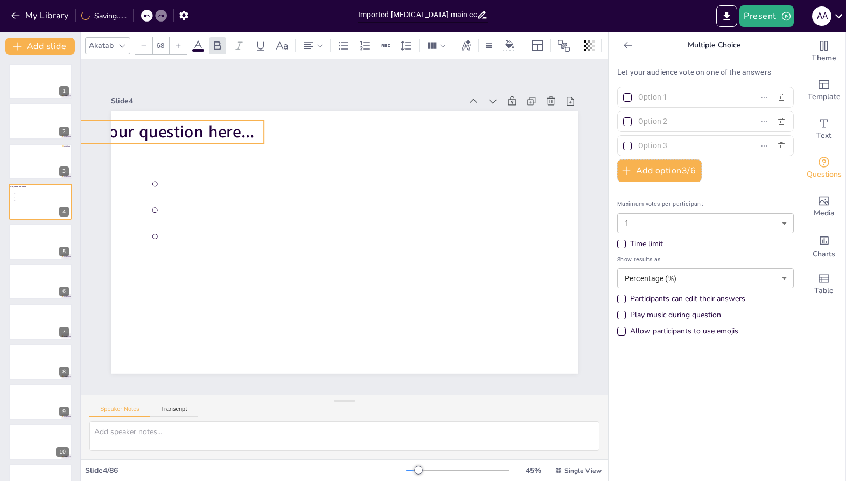
drag, startPoint x: 313, startPoint y: 136, endPoint x: 254, endPoint y: 133, distance: 59.8
click at [254, 133] on span "Ask your question here..." at bounding box center [162, 132] width 184 height 23
drag, startPoint x: 263, startPoint y: 122, endPoint x: 284, endPoint y: 122, distance: 21.5
click at [284, 122] on div at bounding box center [285, 118] width 9 height 9
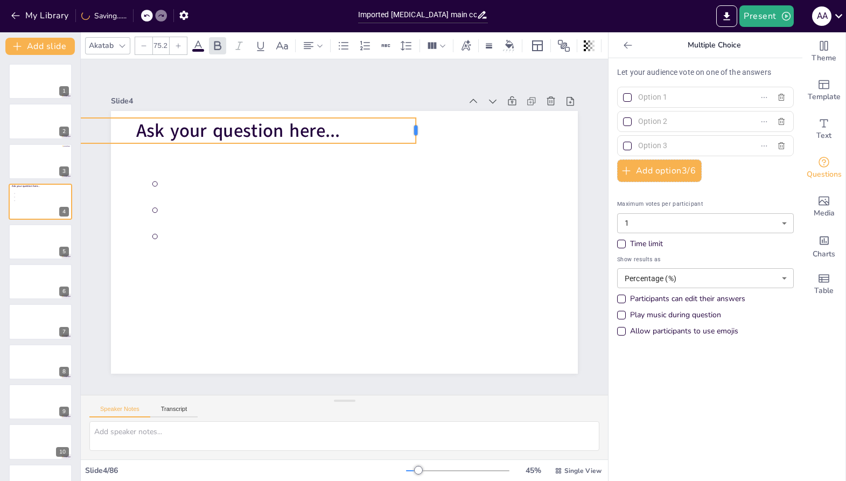
drag, startPoint x: 288, startPoint y: 129, endPoint x: 422, endPoint y: 126, distance: 133.6
click at [454, 207] on div at bounding box center [466, 219] width 25 height 24
click at [170, 411] on button "Transcript" at bounding box center [174, 411] width 48 height 12
click at [133, 409] on button "Speaker Notes" at bounding box center [119, 411] width 61 height 12
click at [339, 132] on span "Ask your question here..." at bounding box center [250, 120] width 205 height 46
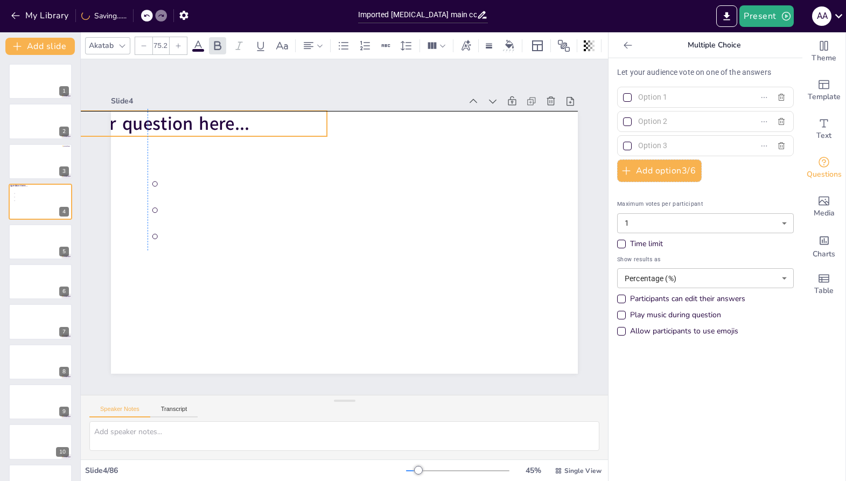
drag, startPoint x: 340, startPoint y: 132, endPoint x: 241, endPoint y: 122, distance: 99.1
click at [241, 122] on span "Ask your question here..." at bounding box center [148, 123] width 204 height 25
drag, startPoint x: 241, startPoint y: 122, endPoint x: 253, endPoint y: 123, distance: 11.3
click at [418, 337] on span "Ask your question here..." at bounding box center [520, 370] width 205 height 67
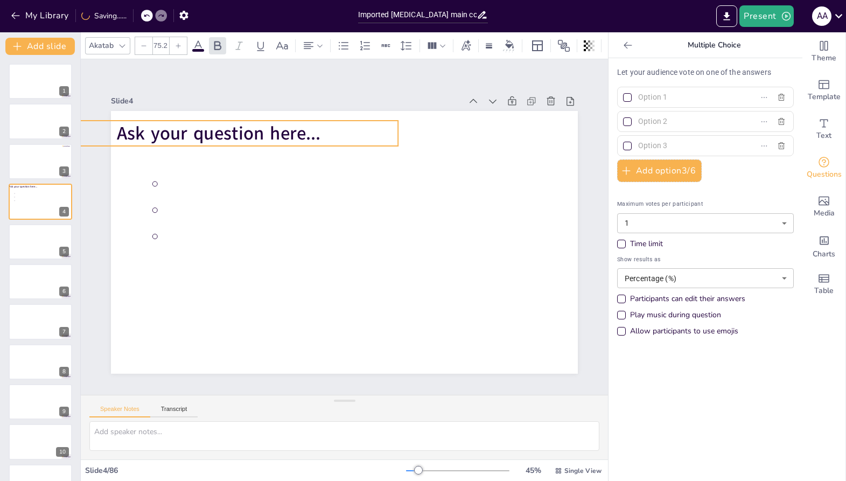
drag, startPoint x: 154, startPoint y: 134, endPoint x: 220, endPoint y: 144, distance: 66.9
click at [220, 144] on span "Ask your question here..." at bounding box center [219, 133] width 204 height 25
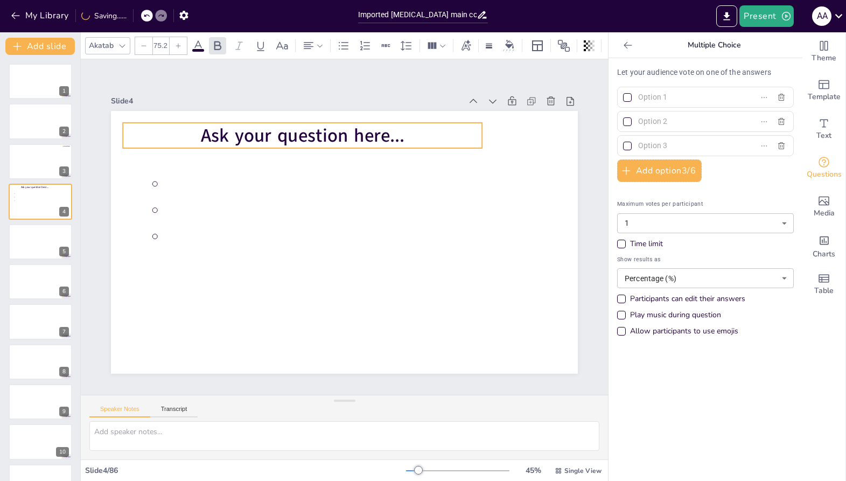
drag, startPoint x: 220, startPoint y: 145, endPoint x: 304, endPoint y: 147, distance: 84.0
click at [304, 147] on span "Ask your question here..." at bounding box center [322, 128] width 205 height 67
click at [213, 135] on span "Ask your question here..." at bounding box center [311, 131] width 205 height 46
click at [441, 145] on icon at bounding box center [449, 153] width 17 height 17
click at [365, 101] on icon at bounding box center [373, 101] width 17 height 17
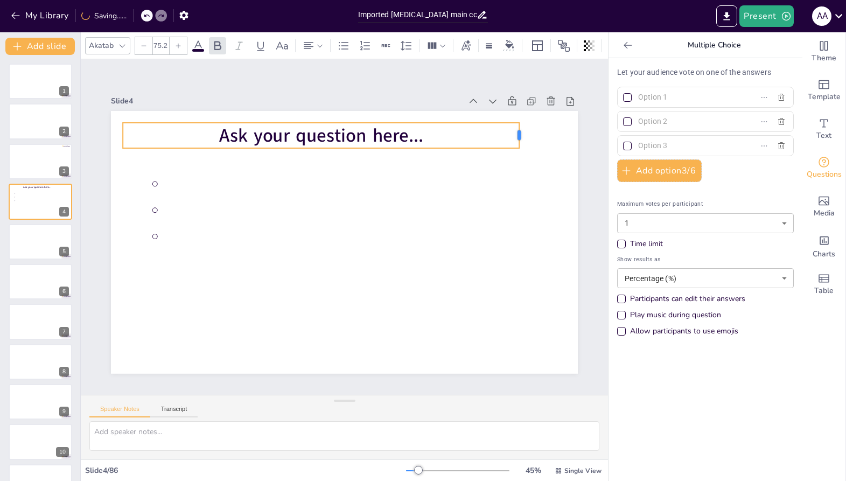
drag, startPoint x: 484, startPoint y: 134, endPoint x: 521, endPoint y: 132, distance: 37.2
click at [521, 132] on div at bounding box center [523, 135] width 9 height 25
click at [415, 136] on span "Ask your question here..." at bounding box center [360, 134] width 197 height 106
click at [183, 49] on div at bounding box center [178, 45] width 17 height 17
type input "76.2"
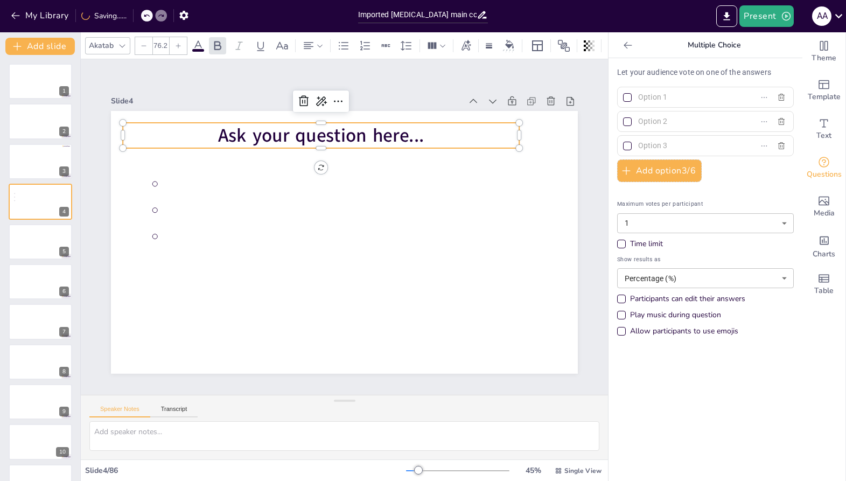
click at [232, 156] on span "Ask your question here..." at bounding box center [255, 260] width 47 height 208
click at [396, 137] on span "sk your question here..." at bounding box center [388, 143] width 163 height 150
click at [404, 131] on p "e..." at bounding box center [437, 213] width 67 height 397
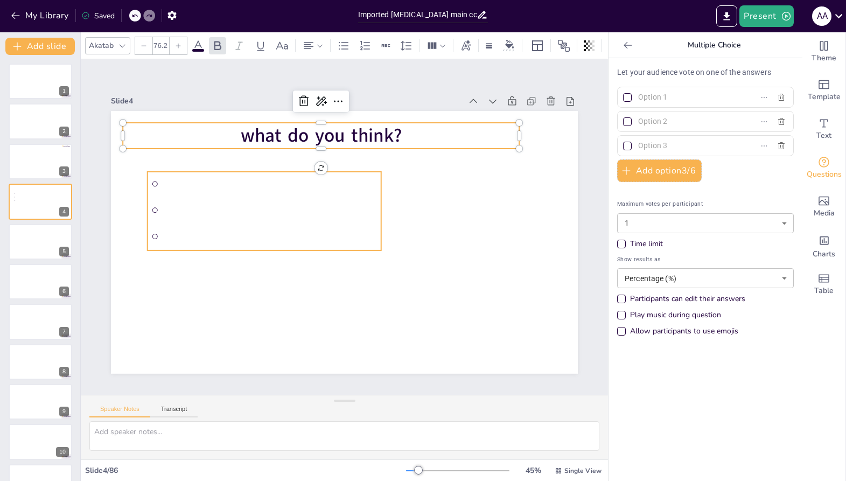
click at [169, 184] on li at bounding box center [281, 161] width 229 height 95
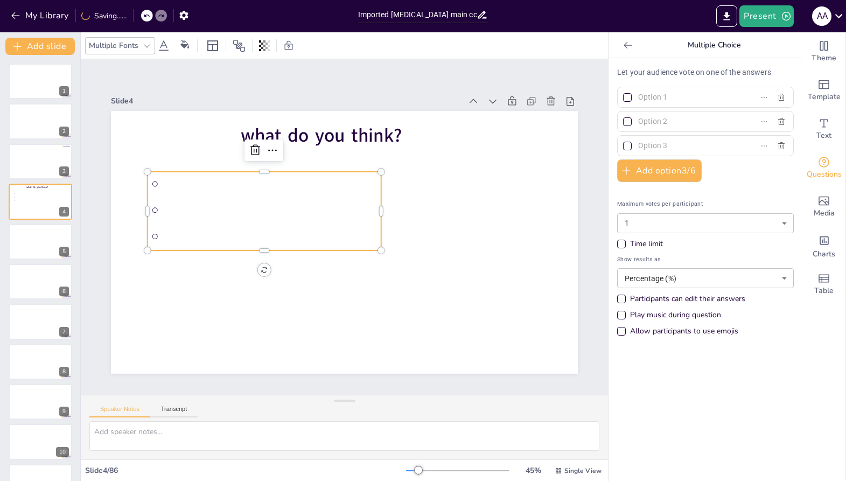
click at [159, 181] on li at bounding box center [264, 184] width 233 height 24
click at [198, 99] on input "checkbox" at bounding box center [202, 95] width 8 height 8
checkbox input "false"
click at [343, 181] on li at bounding box center [430, 196] width 174 height 190
click at [662, 97] on input "text" at bounding box center [688, 97] width 100 height 16
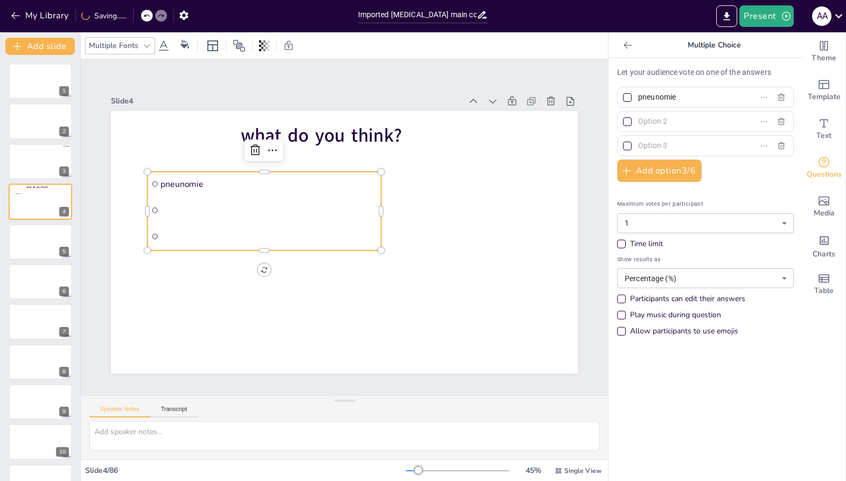
type input "pneunomie"
click at [659, 120] on input "text" at bounding box center [688, 122] width 100 height 16
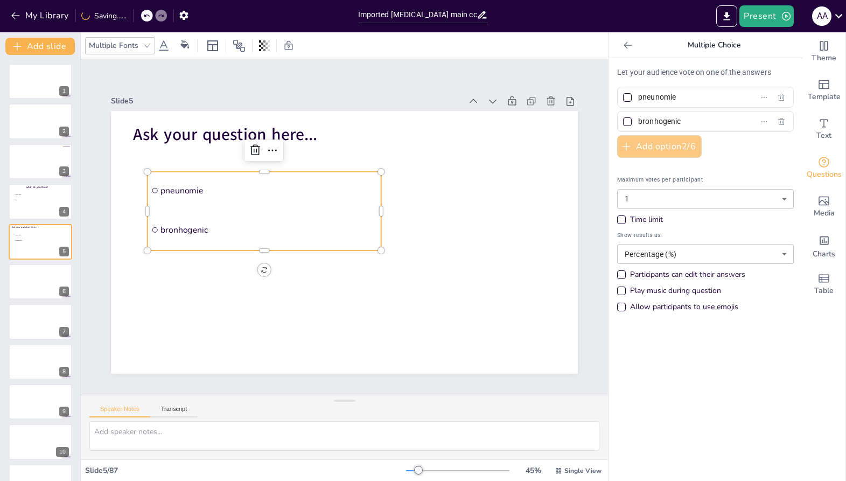
type input "bronhogenic"
click at [667, 142] on button "Add option 2 / 6" at bounding box center [659, 146] width 85 height 23
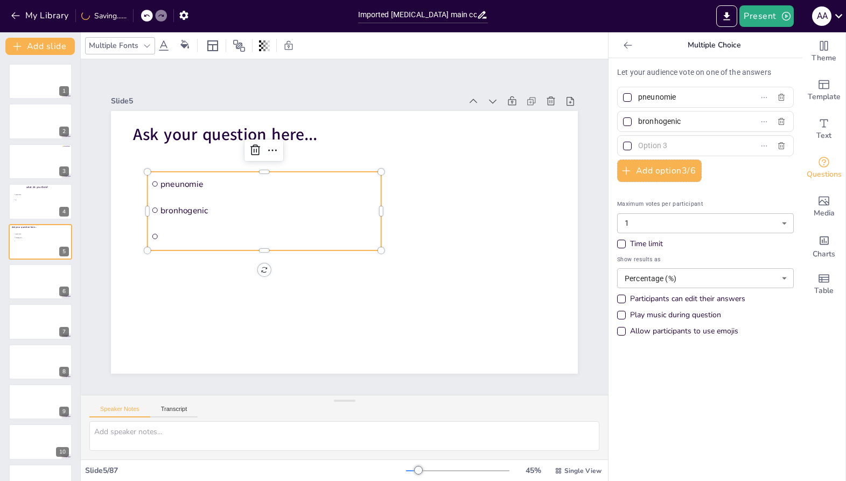
click at [665, 142] on input "text" at bounding box center [688, 146] width 100 height 16
type input "im not sure"
click at [621, 297] on div "Participants can edit their answers" at bounding box center [621, 299] width 9 height 9
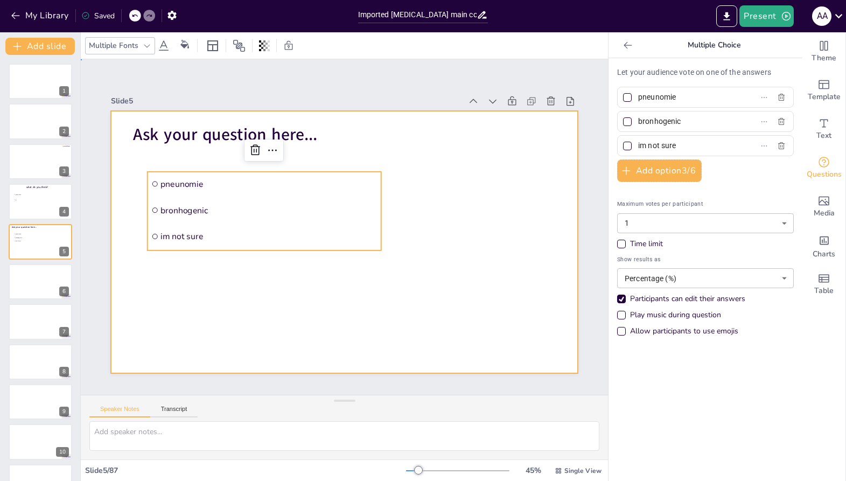
click at [470, 337] on div at bounding box center [331, 220] width 430 height 533
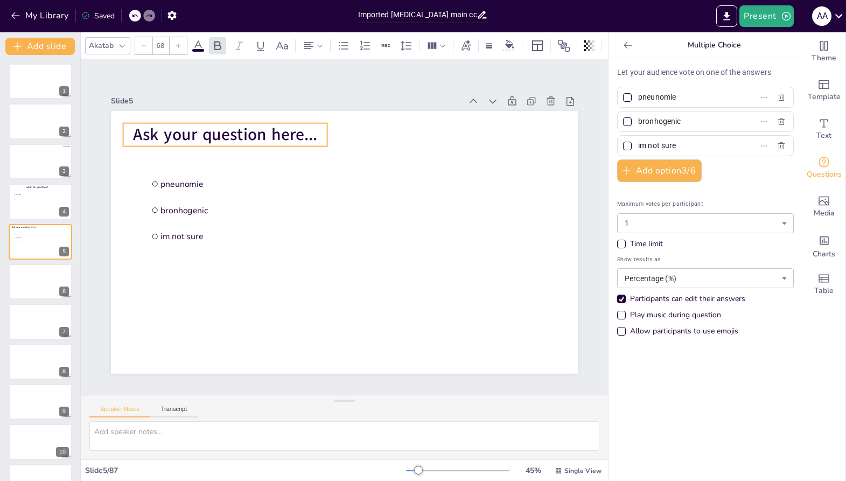
click at [428, 138] on span "Ask your question here..." at bounding box center [448, 118] width 41 height 186
click at [253, 138] on span "Ask your question here..." at bounding box center [247, 111] width 185 height 60
drag, startPoint x: 235, startPoint y: 134, endPoint x: 216, endPoint y: 134, distance: 18.3
click at [216, 134] on span "Ask your question here..." at bounding box center [242, 96] width 183 height 79
drag, startPoint x: 222, startPoint y: 123, endPoint x: 243, endPoint y: 124, distance: 21.1
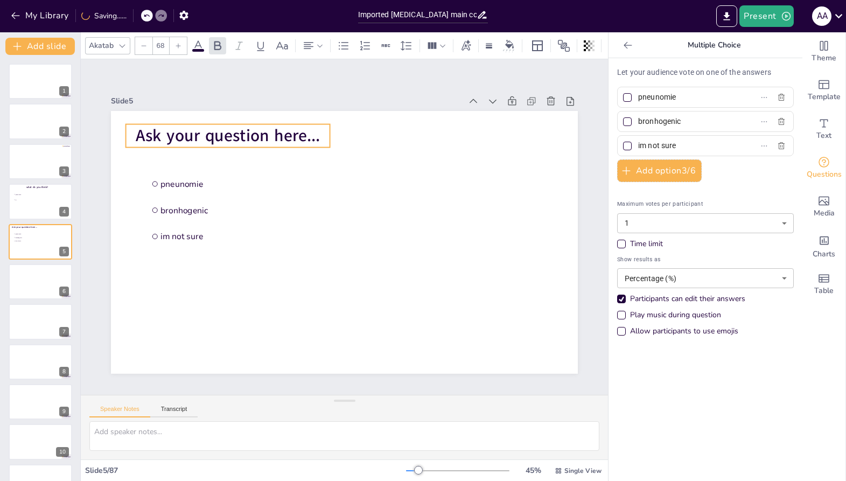
click at [356, 124] on span "Ask your question here..." at bounding box center [395, 88] width 79 height 183
click at [428, 134] on span "Ask your question here..." at bounding box center [475, 158] width 95 height 178
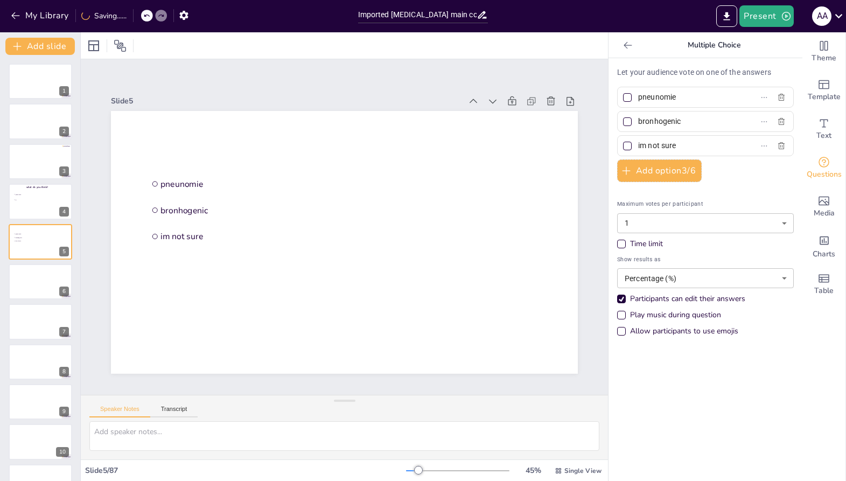
click at [147, 16] on icon at bounding box center [146, 15] width 6 height 6
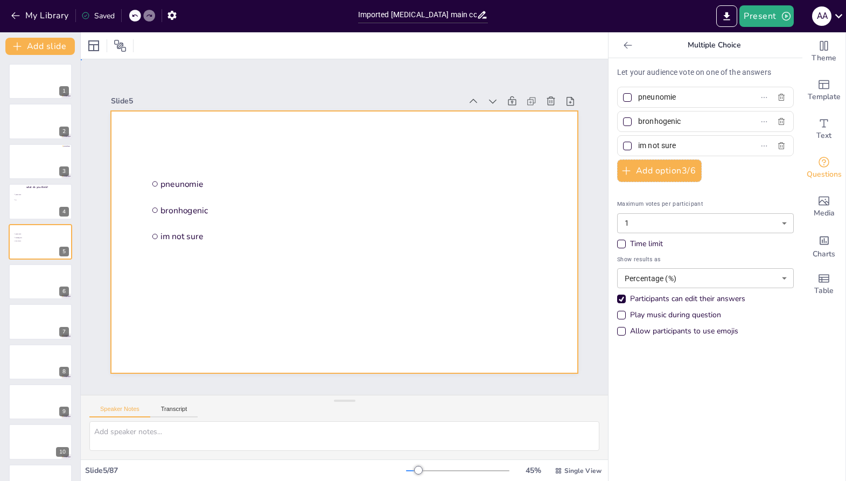
click at [148, 123] on div at bounding box center [339, 241] width 525 height 394
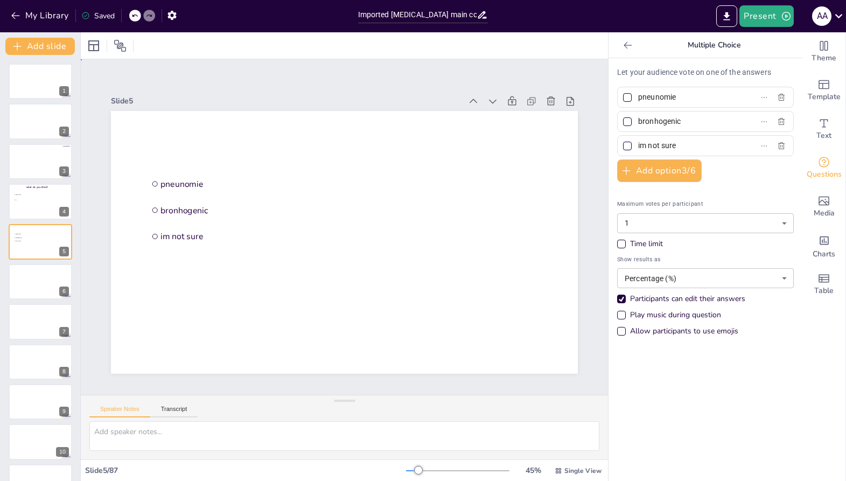
click at [168, 134] on div at bounding box center [333, 216] width 508 height 523
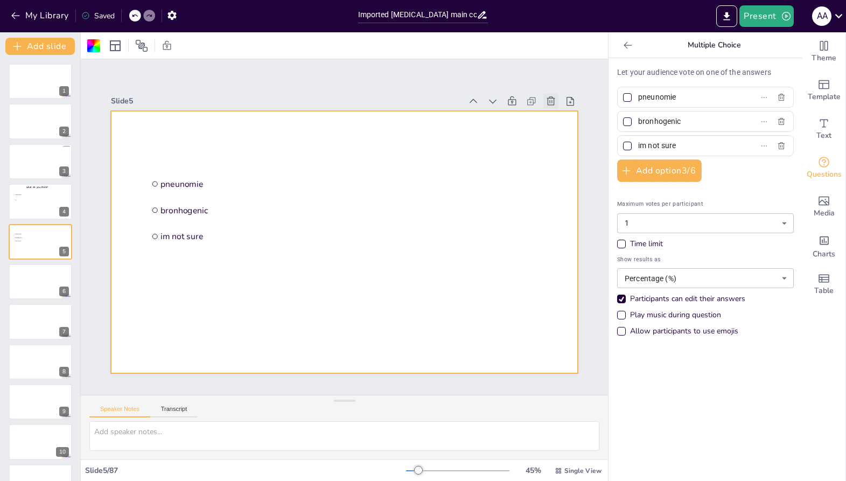
click at [566, 141] on icon at bounding box center [572, 147] width 13 height 13
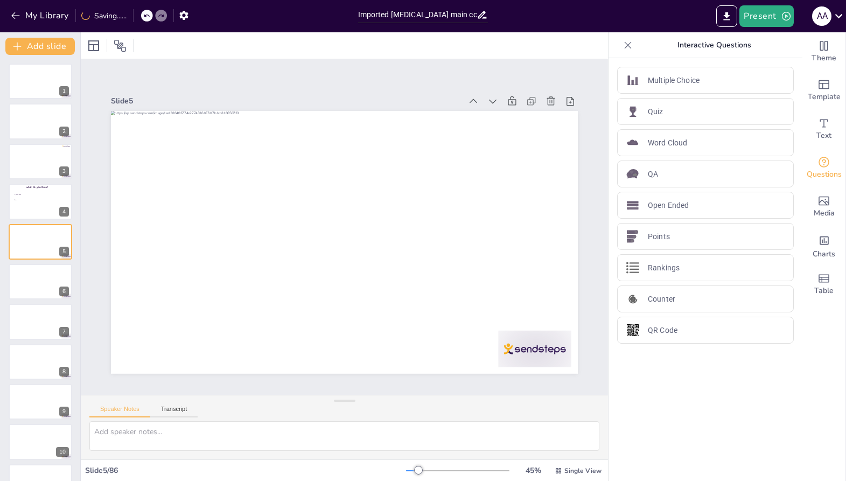
click at [50, 332] on div at bounding box center [40, 322] width 65 height 37
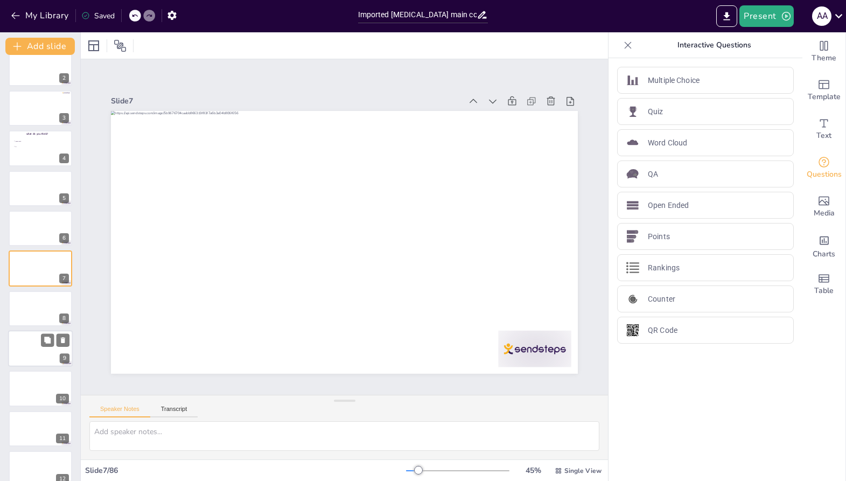
click at [47, 351] on div at bounding box center [40, 348] width 65 height 37
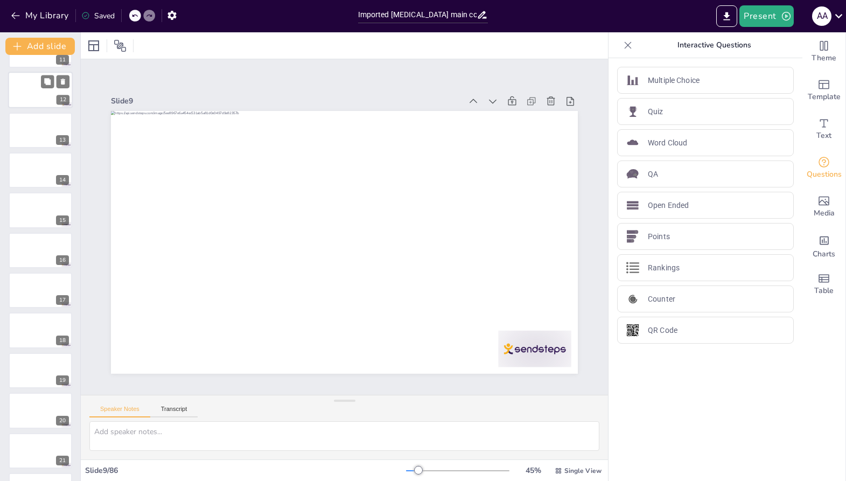
scroll to position [444, 0]
